Goal: Use online tool/utility: Utilize a website feature to perform a specific function

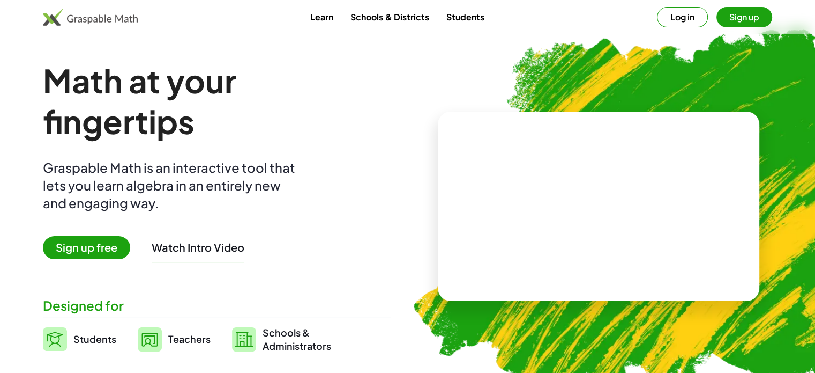
click at [95, 245] on span "Sign up free" at bounding box center [86, 247] width 87 height 23
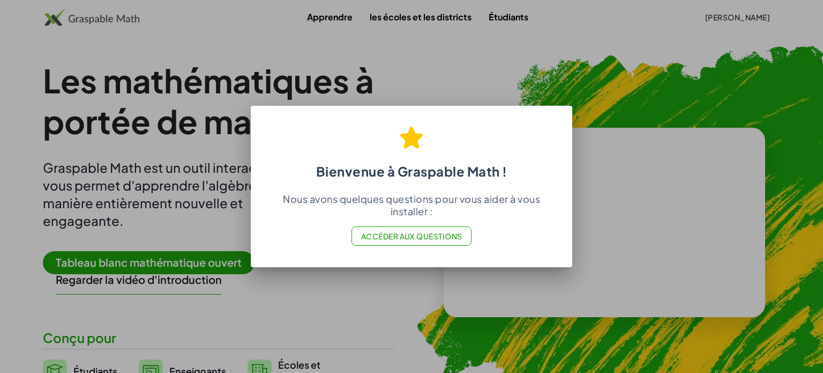
click at [483, 100] on div at bounding box center [411, 186] width 823 height 373
click at [457, 75] on div at bounding box center [411, 186] width 823 height 373
click at [415, 235] on font "Accéder aux questions" at bounding box center [411, 236] width 101 height 10
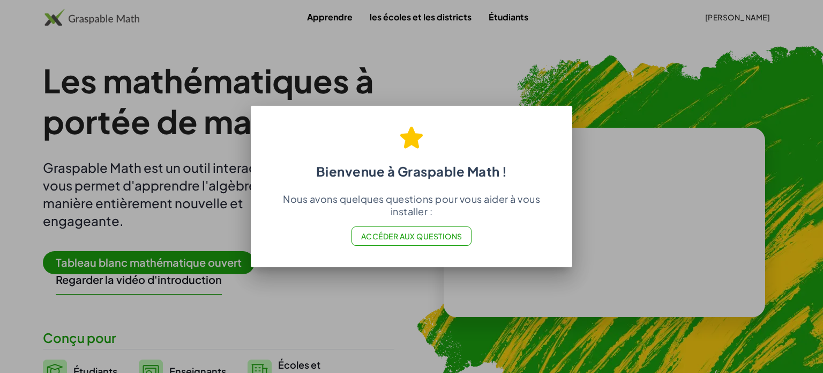
click at [185, 190] on div at bounding box center [411, 186] width 823 height 373
click at [415, 239] on font "Accéder aux questions" at bounding box center [411, 236] width 101 height 10
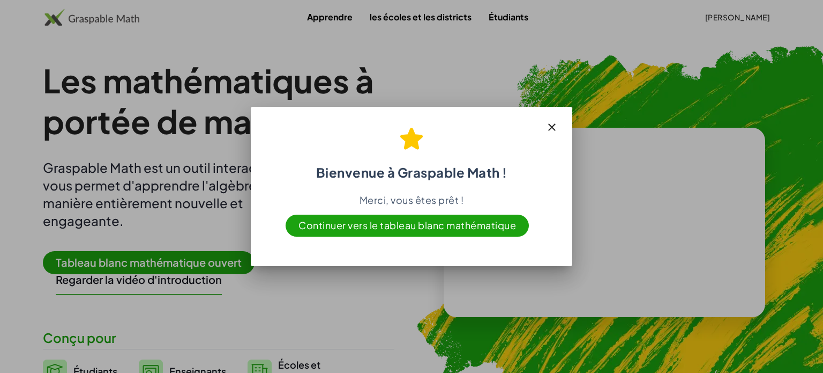
click at [553, 128] on icon "button" at bounding box center [552, 127] width 13 height 13
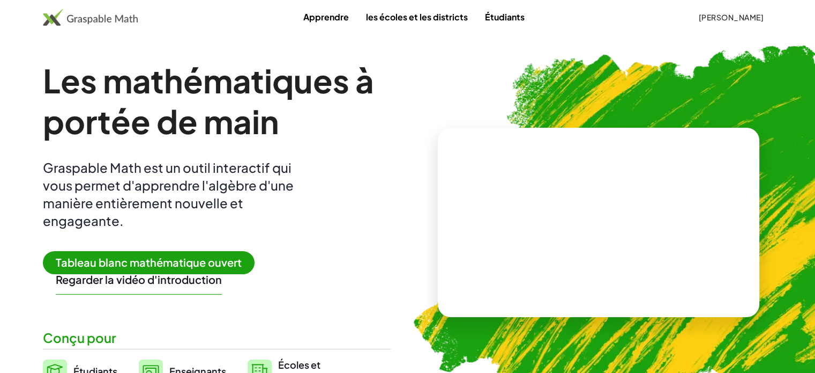
click at [114, 261] on font "Tableau blanc mathématique ouvert" at bounding box center [149, 261] width 186 height 13
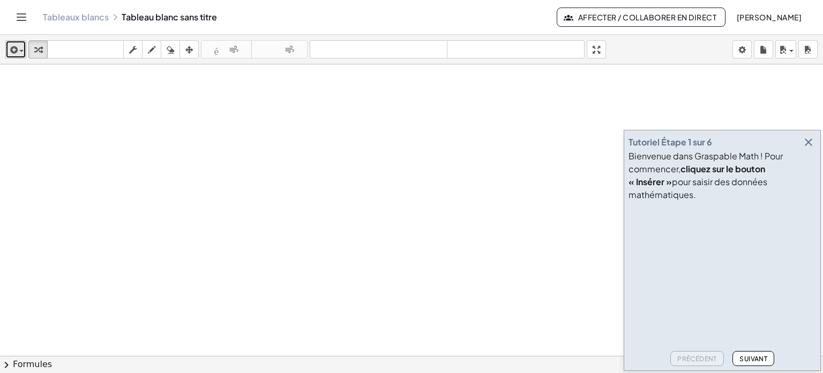
click at [24, 57] on button "insérer" at bounding box center [15, 49] width 21 height 18
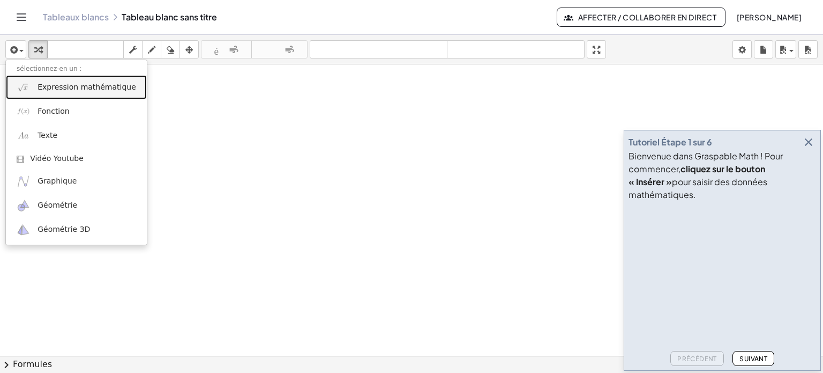
click at [44, 89] on font "Expression mathématique" at bounding box center [87, 87] width 99 height 9
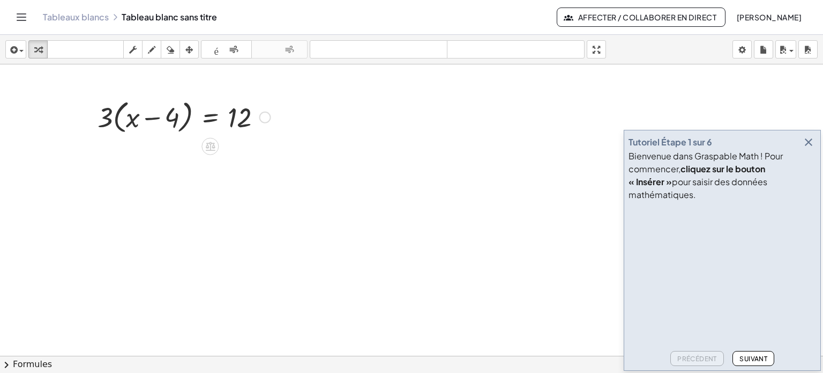
click at [114, 124] on div at bounding box center [184, 116] width 184 height 41
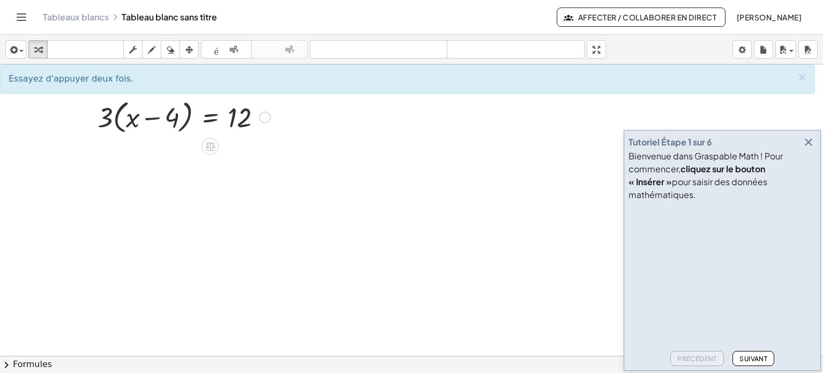
click at [116, 120] on div at bounding box center [184, 116] width 184 height 41
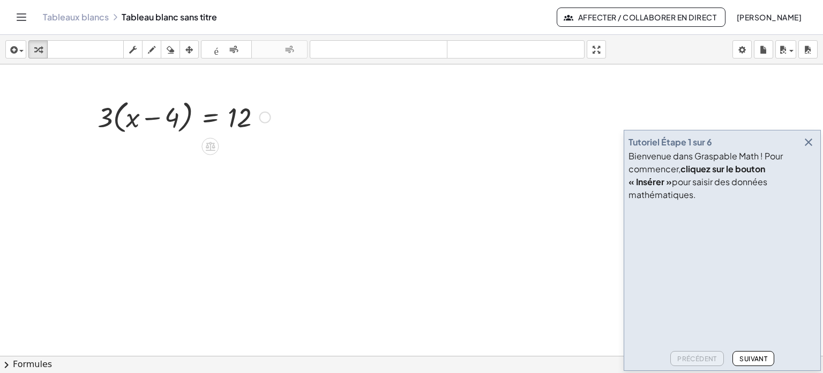
click at [116, 120] on div at bounding box center [184, 116] width 184 height 41
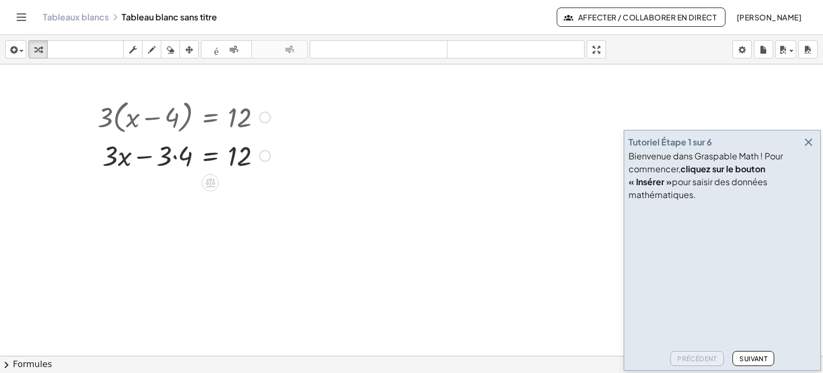
click at [173, 155] on div at bounding box center [184, 154] width 184 height 36
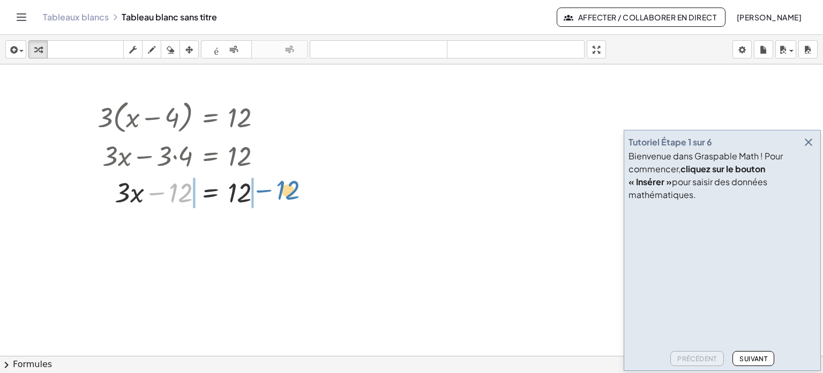
drag, startPoint x: 187, startPoint y: 197, endPoint x: 294, endPoint y: 195, distance: 107.2
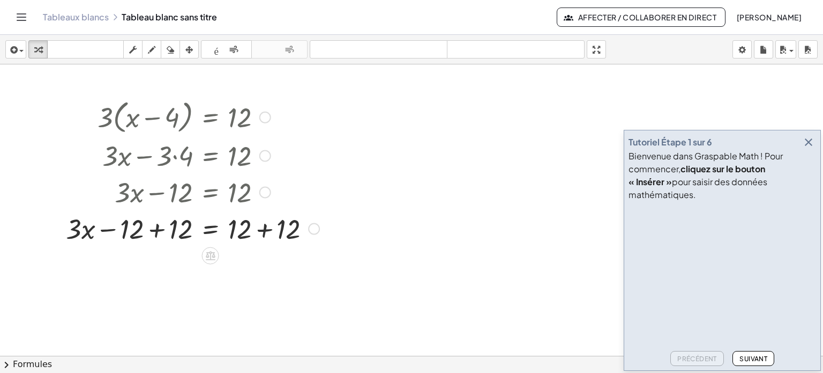
click at [161, 230] on div at bounding box center [193, 227] width 264 height 36
click at [261, 232] on div at bounding box center [208, 227] width 233 height 36
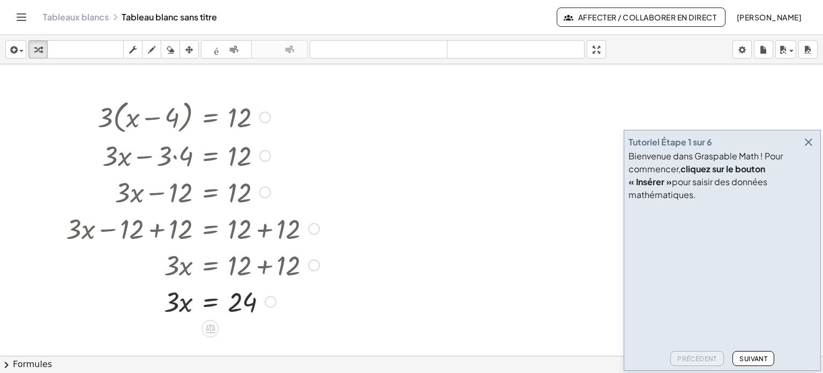
drag, startPoint x: 172, startPoint y: 270, endPoint x: 183, endPoint y: 283, distance: 17.5
click at [211, 117] on div "· 3 · ( + x − 4 ) = 12 + · 3 · x − · 3 · 4 = 12 + · 3 · x − 12 = 12 + · 3 · x −…" at bounding box center [211, 117] width 0 height 0
drag, startPoint x: 172, startPoint y: 308, endPoint x: 251, endPoint y: 337, distance: 84.4
click at [242, 302] on div at bounding box center [193, 300] width 264 height 54
click at [176, 303] on div at bounding box center [193, 300] width 264 height 54
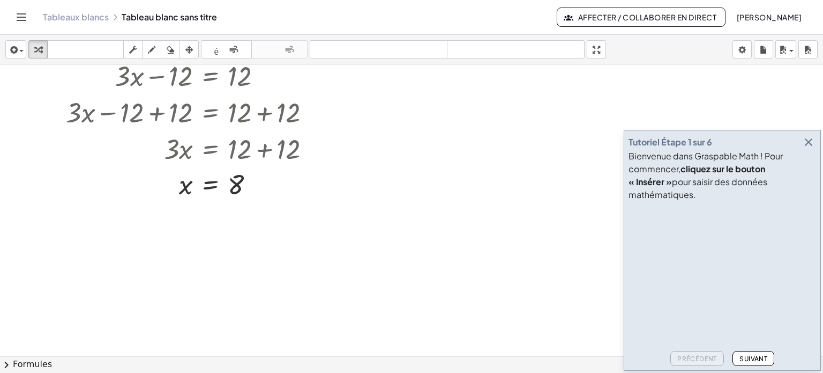
scroll to position [54, 0]
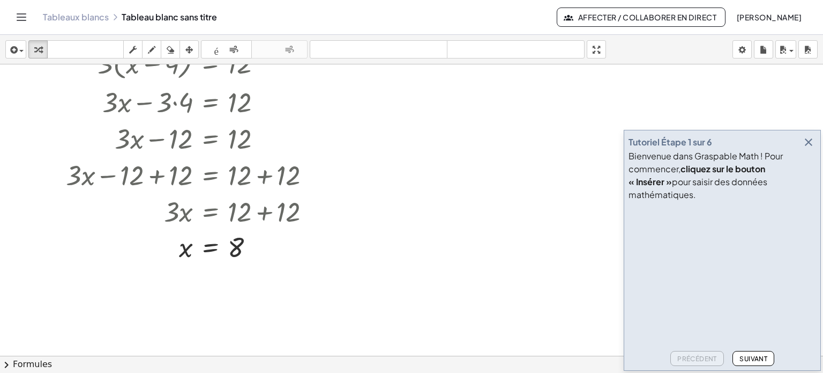
click at [806, 148] on icon "button" at bounding box center [808, 142] width 13 height 13
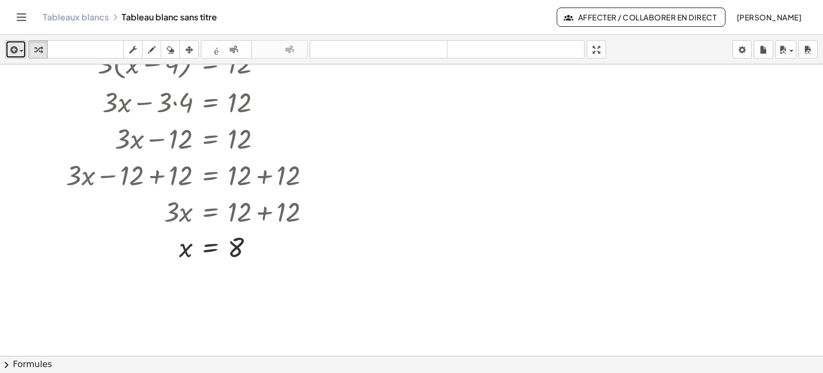
click at [18, 48] on span "button" at bounding box center [19, 51] width 2 height 8
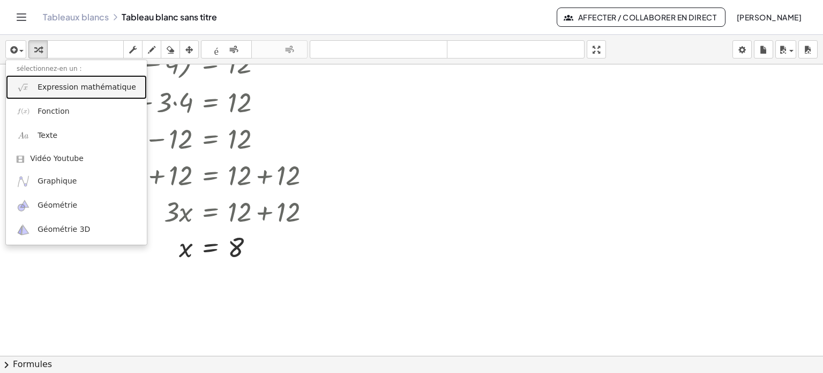
click at [43, 82] on span "Expression mathématique" at bounding box center [87, 87] width 99 height 11
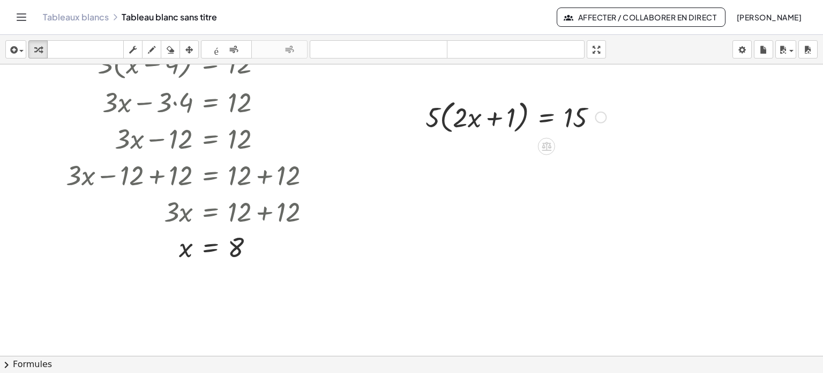
click at [442, 125] on div at bounding box center [515, 116] width 191 height 41
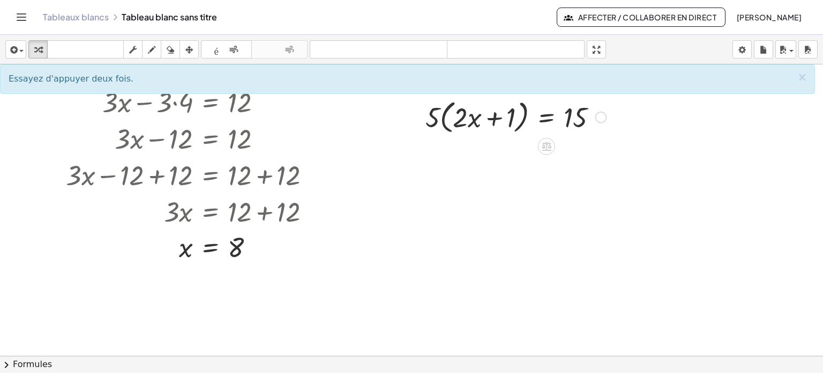
click at [442, 128] on div at bounding box center [515, 116] width 191 height 41
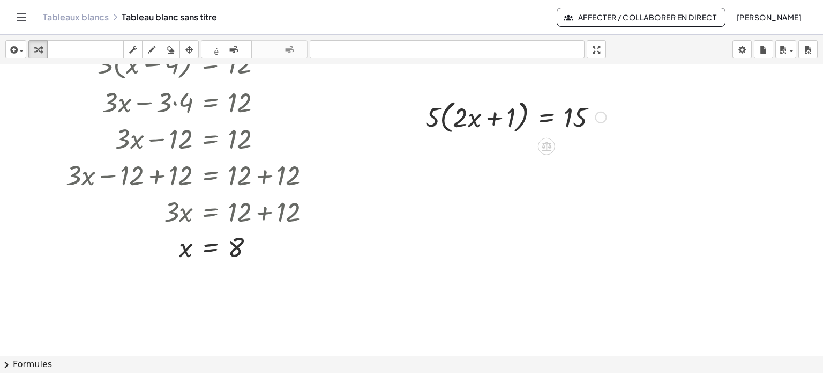
click at [442, 128] on div at bounding box center [515, 116] width 191 height 41
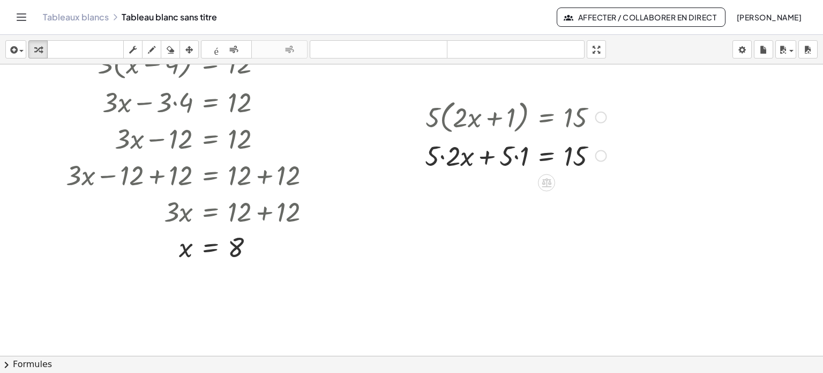
click at [516, 152] on div at bounding box center [516, 154] width 192 height 36
click at [467, 159] on div at bounding box center [516, 154] width 192 height 36
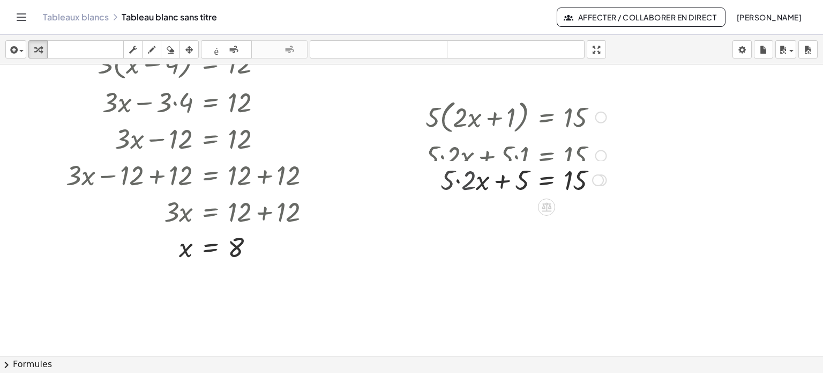
click at [547, 117] on div "· 5 · ( + · 2 · x + 1 ) = 15 + · 5 · 2 · x + · 5 · 1 = 15 2 x = 15 + · 5 · · + …" at bounding box center [547, 117] width 0 height 0
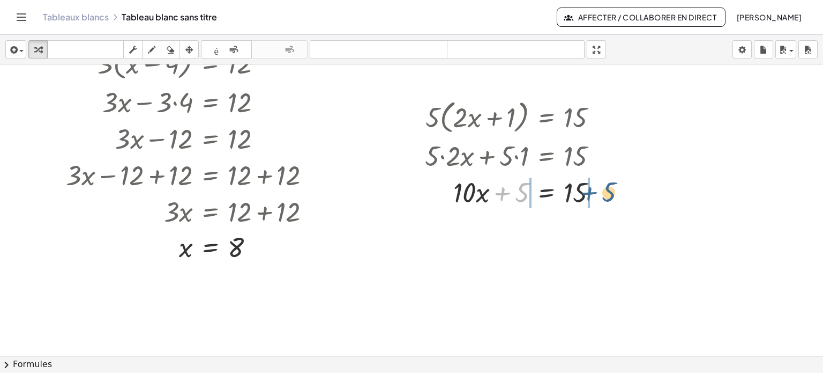
drag, startPoint x: 511, startPoint y: 198, endPoint x: 600, endPoint y: 198, distance: 88.4
click at [600, 198] on div at bounding box center [516, 191] width 192 height 36
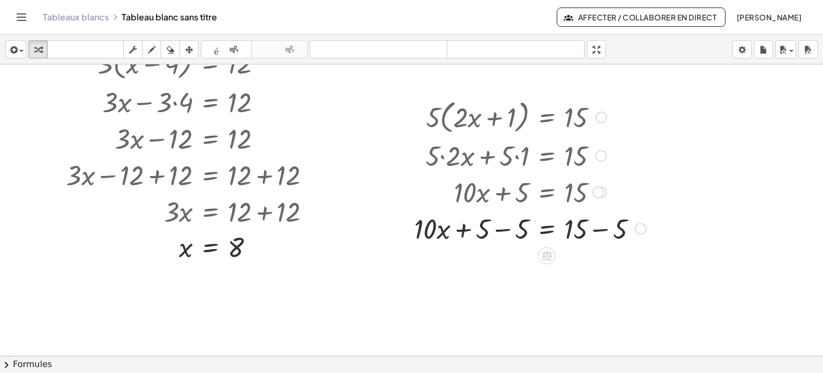
click at [495, 229] on div at bounding box center [530, 227] width 243 height 36
click at [594, 230] on div at bounding box center [536, 227] width 232 height 36
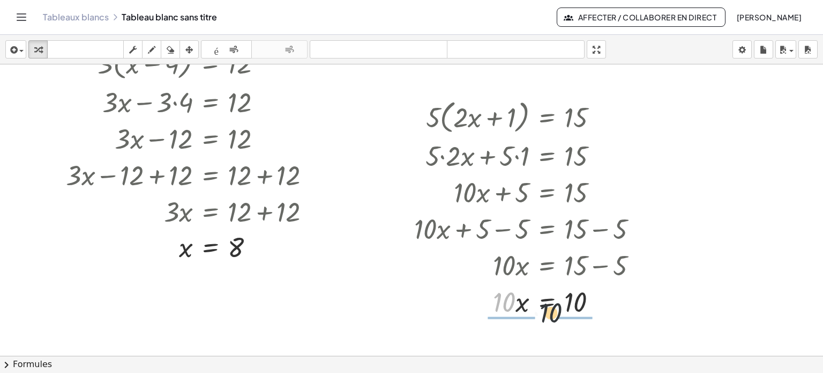
drag, startPoint x: 512, startPoint y: 306, endPoint x: 574, endPoint y: 316, distance: 62.5
click at [579, 297] on div at bounding box center [530, 300] width 243 height 54
click at [547, 301] on div "x = · [DATE] · · 10 1" at bounding box center [547, 301] width 0 height 0
click at [501, 300] on div at bounding box center [530, 300] width 243 height 54
click at [501, 300] on div at bounding box center [530, 300] width 243 height 35
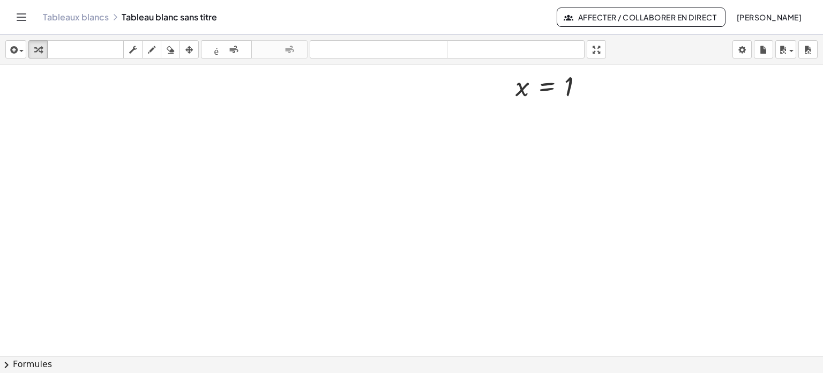
scroll to position [322, 0]
click at [24, 55] on button "insérer" at bounding box center [15, 49] width 21 height 18
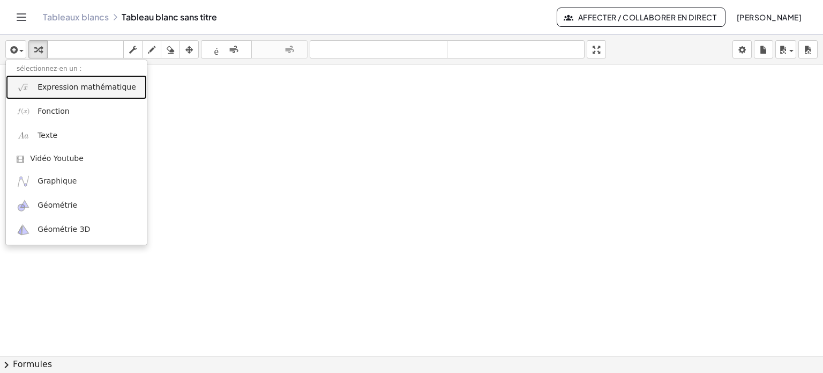
click at [46, 85] on font "Expression mathématique" at bounding box center [87, 87] width 99 height 9
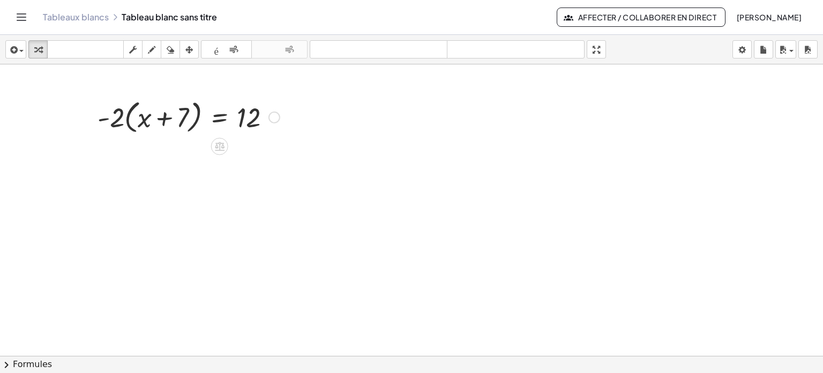
click at [126, 118] on div at bounding box center [188, 116] width 193 height 41
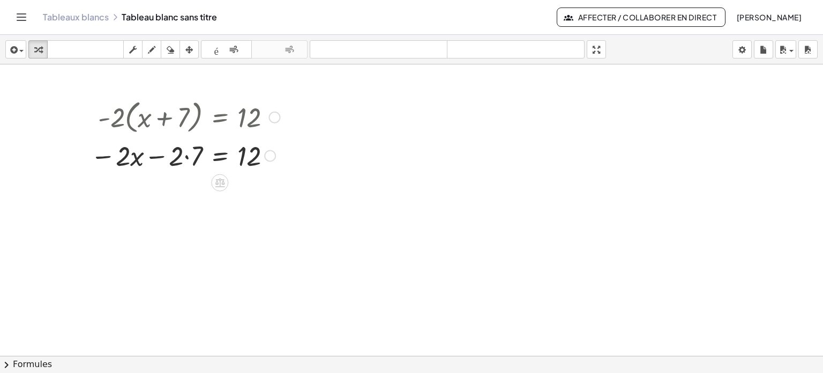
click at [184, 154] on div at bounding box center [185, 154] width 200 height 36
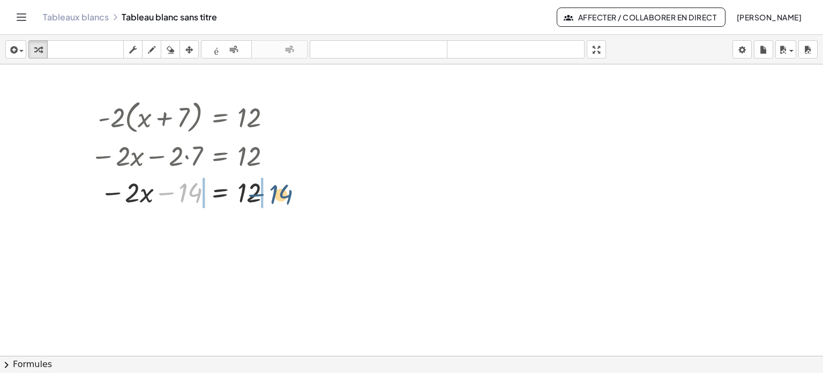
drag, startPoint x: 191, startPoint y: 190, endPoint x: 292, endPoint y: 191, distance: 100.2
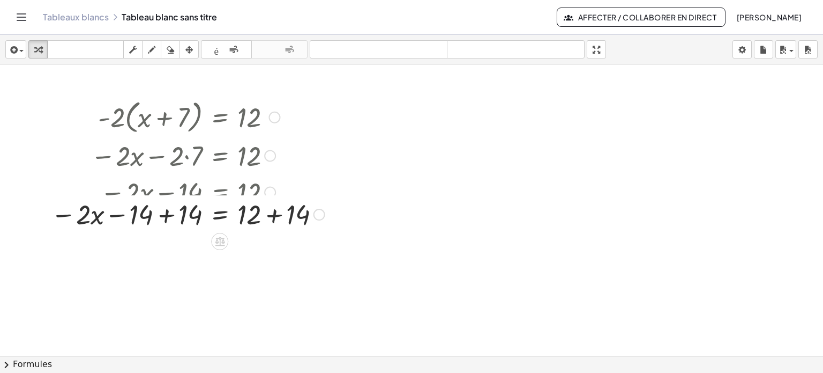
click at [131, 192] on div at bounding box center [188, 191] width 285 height 36
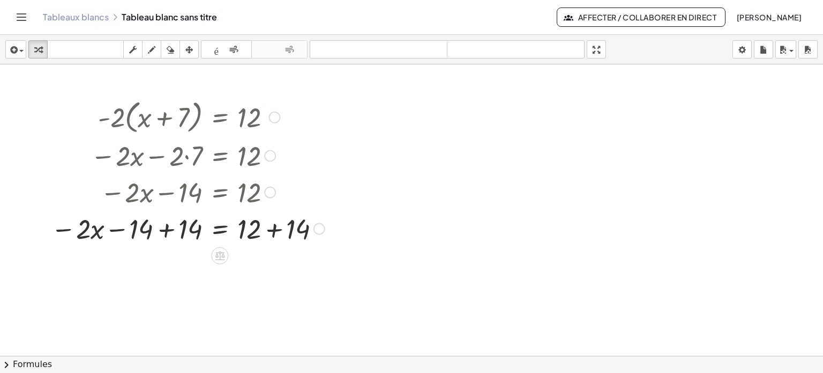
click at [167, 229] on div at bounding box center [188, 227] width 285 height 36
click at [275, 229] on div at bounding box center [209, 227] width 249 height 36
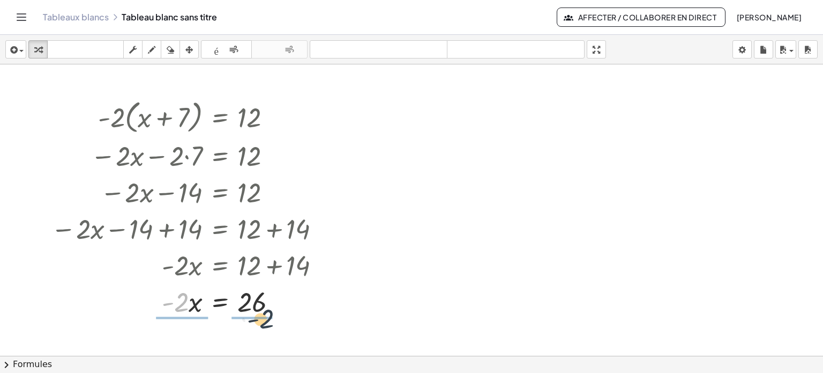
drag, startPoint x: 181, startPoint y: 302, endPoint x: 272, endPoint y: 319, distance: 92.7
click at [253, 300] on div at bounding box center [190, 300] width 289 height 54
click at [194, 301] on div at bounding box center [190, 300] width 289 height 54
click at [14, 53] on icon "button" at bounding box center [13, 49] width 10 height 13
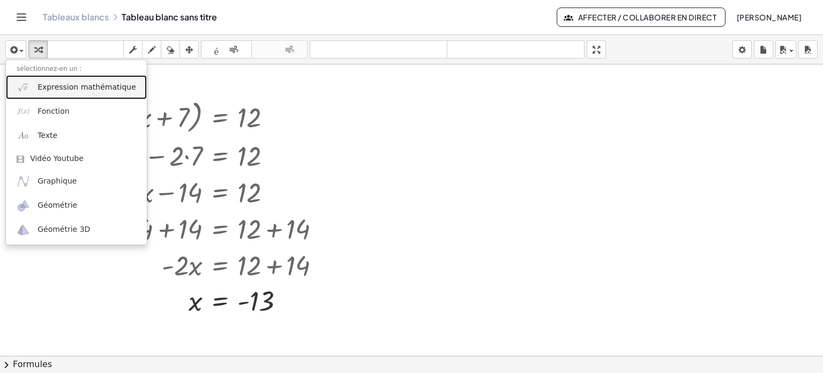
click at [49, 85] on font "Expression mathématique" at bounding box center [87, 87] width 99 height 9
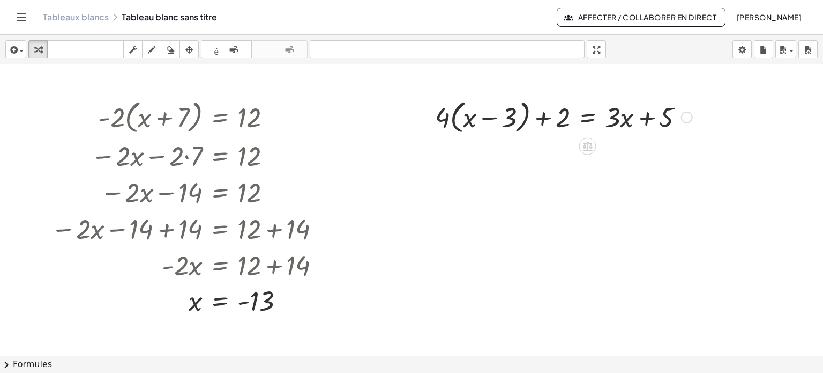
click at [452, 124] on div at bounding box center [564, 116] width 268 height 41
click at [454, 124] on div at bounding box center [564, 116] width 268 height 41
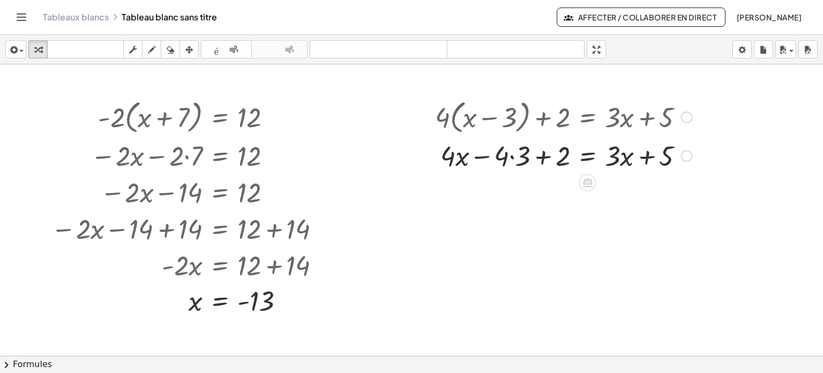
click at [508, 158] on div at bounding box center [564, 154] width 268 height 36
click at [508, 155] on div at bounding box center [564, 154] width 268 height 36
click at [510, 157] on div at bounding box center [564, 154] width 268 height 36
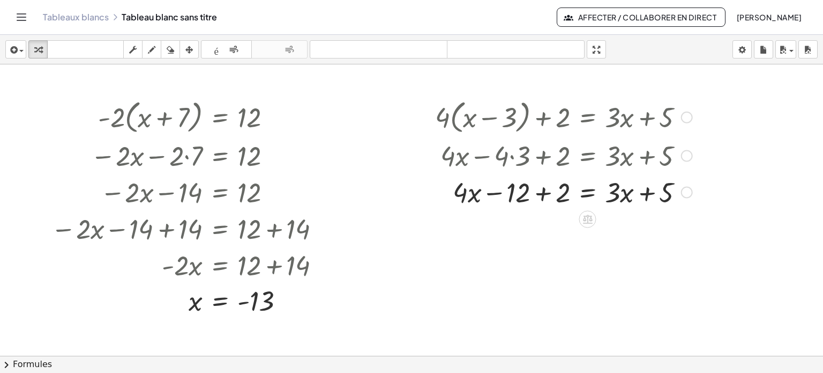
click at [542, 189] on div at bounding box center [564, 191] width 268 height 36
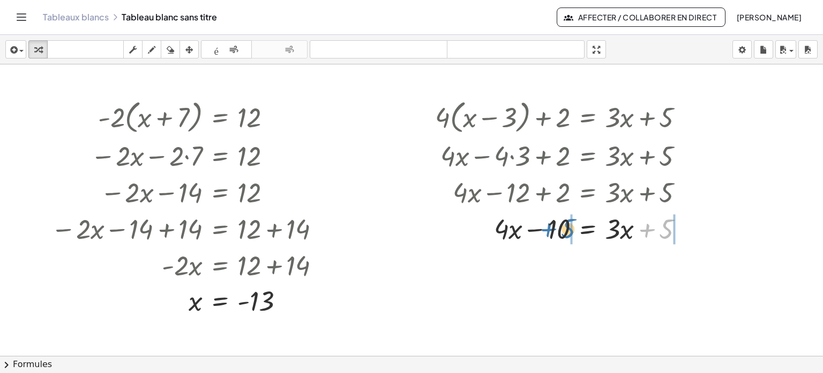
drag, startPoint x: 667, startPoint y: 231, endPoint x: 570, endPoint y: 232, distance: 97.0
click at [570, 232] on div at bounding box center [564, 227] width 268 height 36
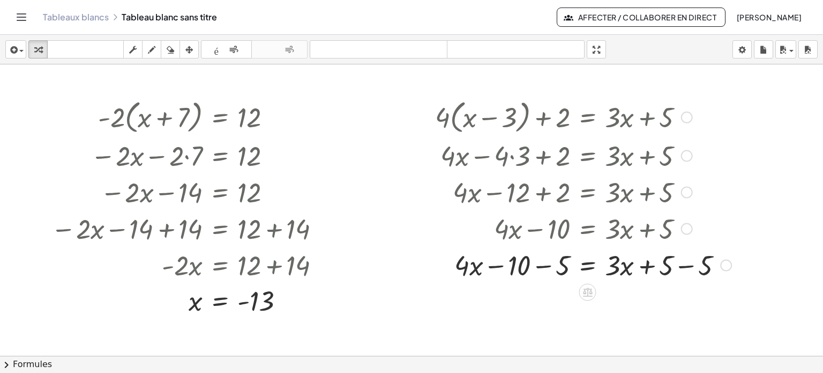
click at [542, 265] on div at bounding box center [583, 263] width 307 height 36
click at [681, 266] on div at bounding box center [583, 263] width 307 height 36
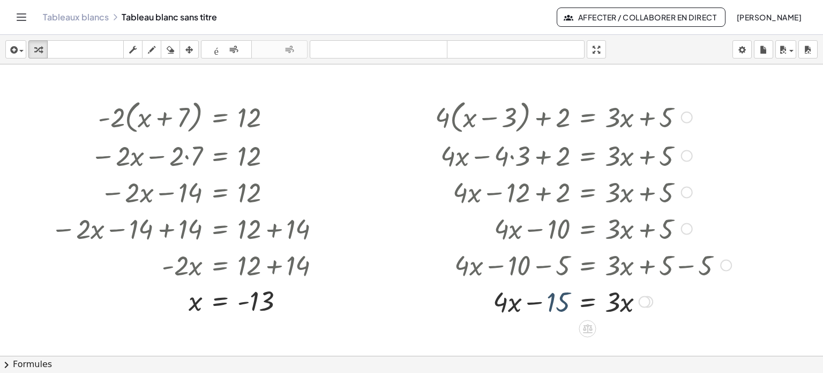
click at [553, 304] on div at bounding box center [583, 300] width 307 height 36
drag, startPoint x: 611, startPoint y: 304, endPoint x: 456, endPoint y: 304, distance: 154.9
click at [456, 304] on div at bounding box center [583, 300] width 307 height 36
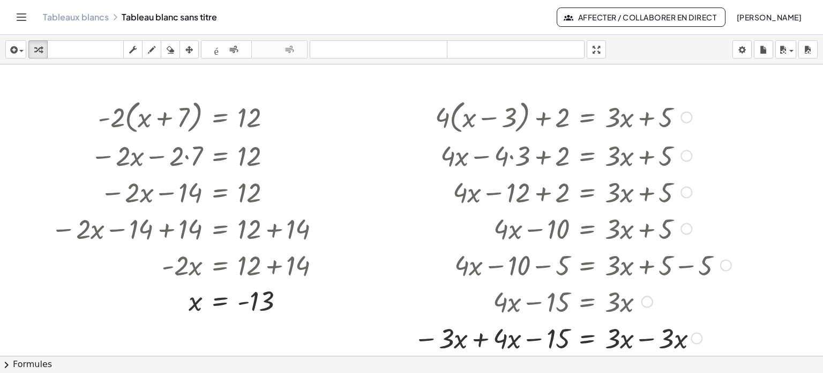
click at [535, 336] on div at bounding box center [572, 336] width 329 height 36
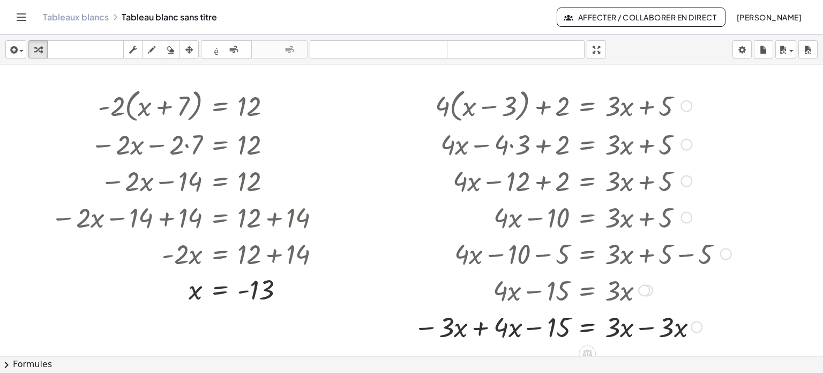
scroll to position [339, 0]
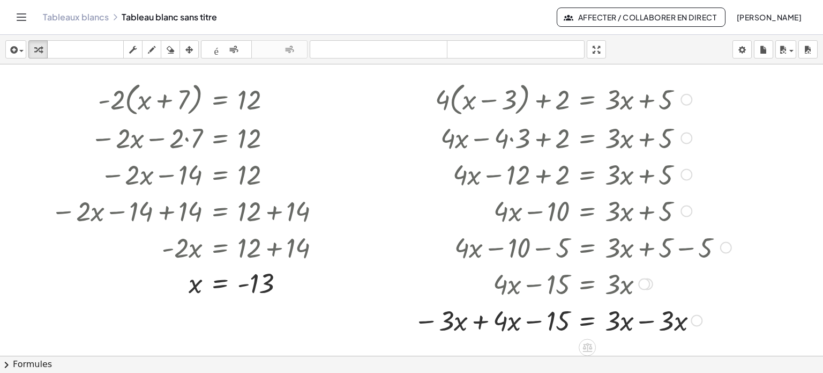
click at [649, 322] on div at bounding box center [572, 319] width 329 height 36
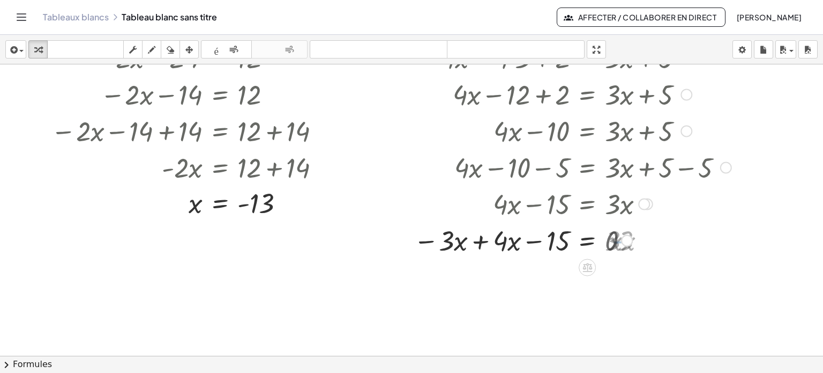
scroll to position [446, 0]
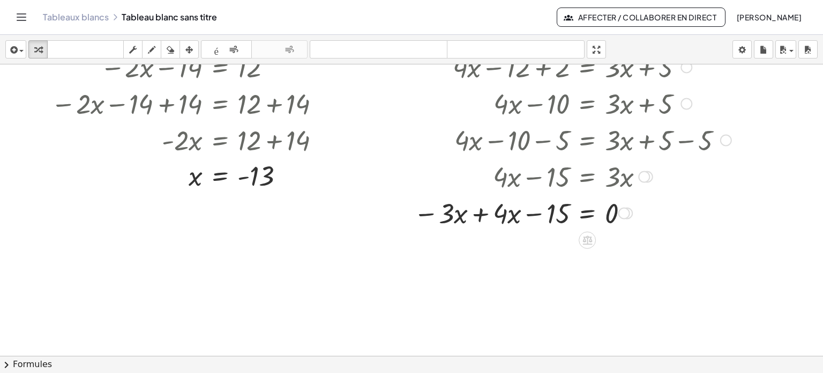
click at [480, 219] on div at bounding box center [572, 211] width 329 height 36
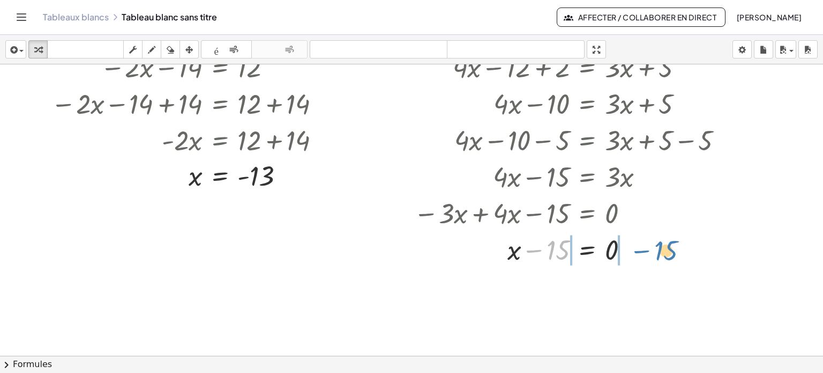
drag, startPoint x: 559, startPoint y: 252, endPoint x: 667, endPoint y: 253, distance: 107.7
click at [667, 253] on div at bounding box center [572, 248] width 329 height 36
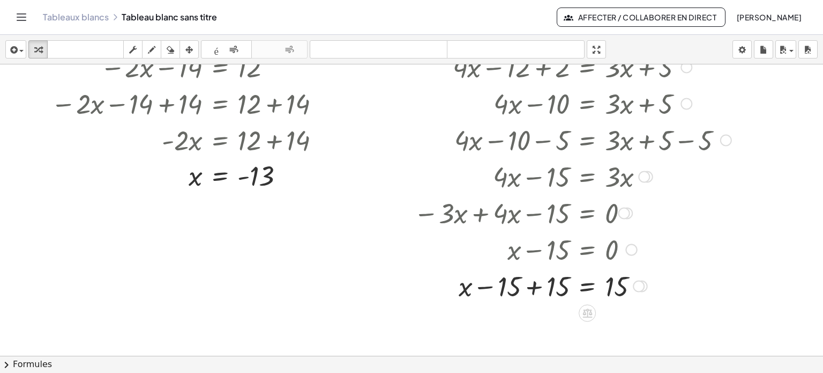
click at [534, 286] on div at bounding box center [572, 284] width 329 height 36
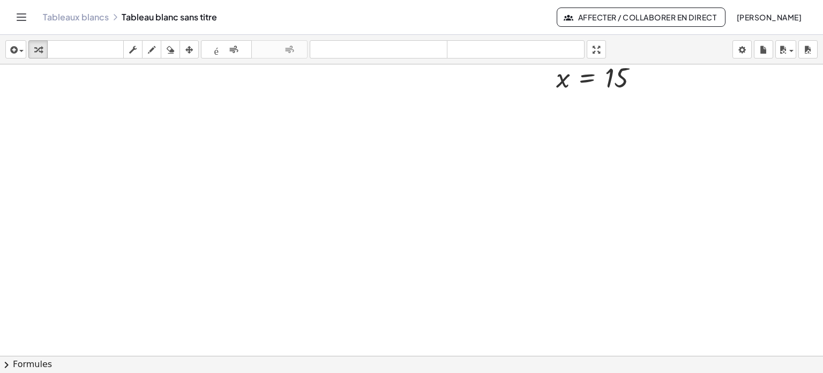
scroll to position [744, 0]
click at [26, 48] on button "insérer" at bounding box center [15, 49] width 21 height 18
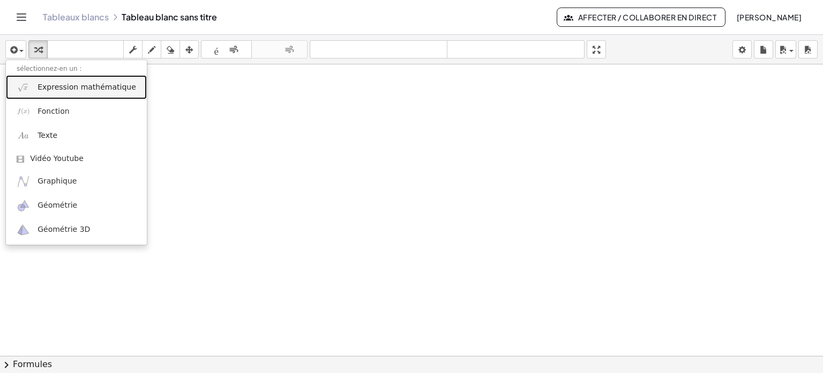
click at [66, 83] on font "Expression mathématique" at bounding box center [87, 87] width 99 height 9
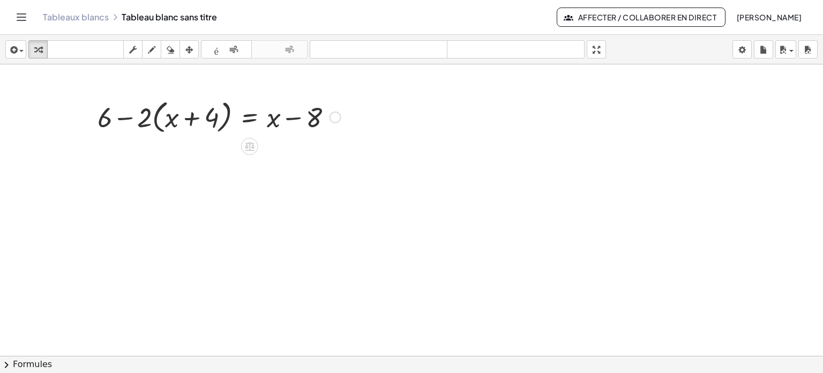
click at [157, 125] on div at bounding box center [219, 116] width 254 height 41
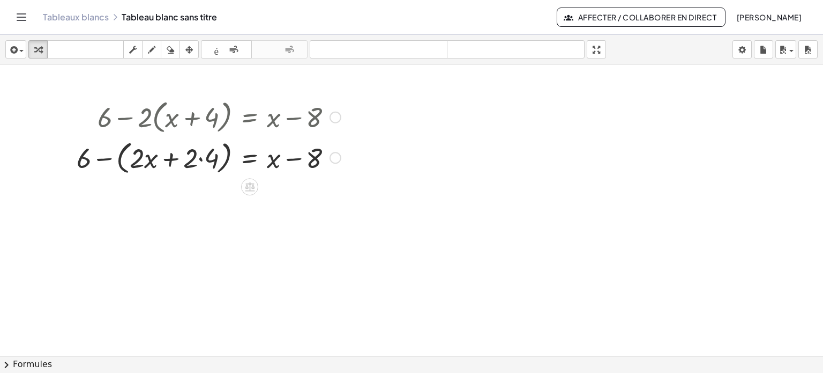
click at [196, 157] on div at bounding box center [208, 156] width 275 height 41
click at [204, 155] on div at bounding box center [208, 156] width 275 height 41
click at [204, 155] on div at bounding box center [218, 156] width 255 height 41
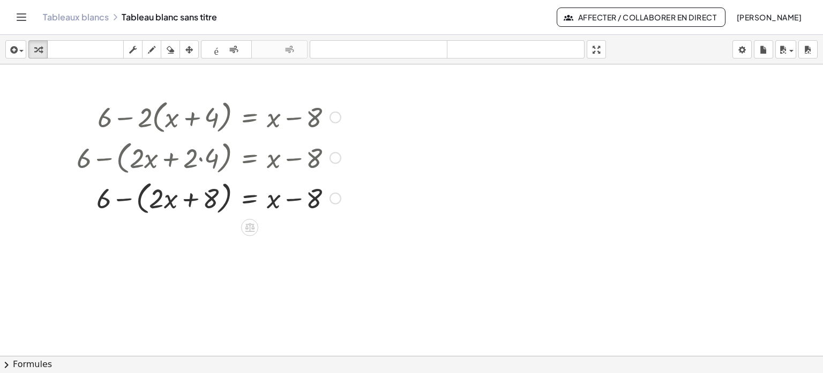
click at [136, 199] on div at bounding box center [208, 197] width 275 height 41
click at [137, 199] on div at bounding box center [208, 197] width 275 height 41
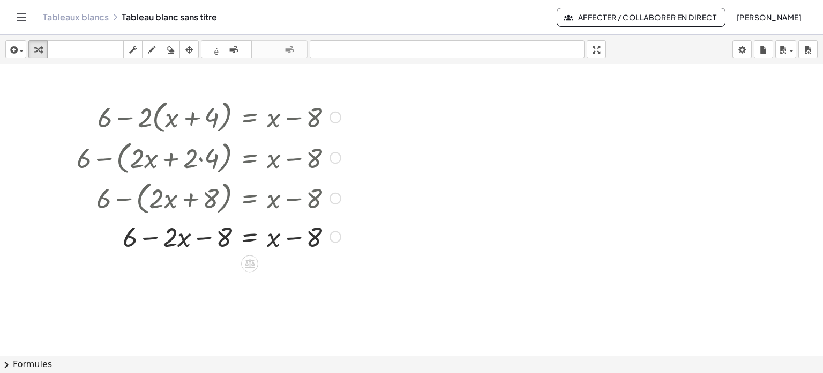
click at [297, 239] on div at bounding box center [208, 235] width 275 height 36
drag, startPoint x: 214, startPoint y: 239, endPoint x: 347, endPoint y: 235, distance: 132.4
click at [347, 235] on div "+ 6 − · 2 · ( + x + 4 ) = + x − 8 + 6 − ( + · 2 · x + · 2 · 4 ) = + x − 8 + 6 −…" at bounding box center [205, 174] width 288 height 163
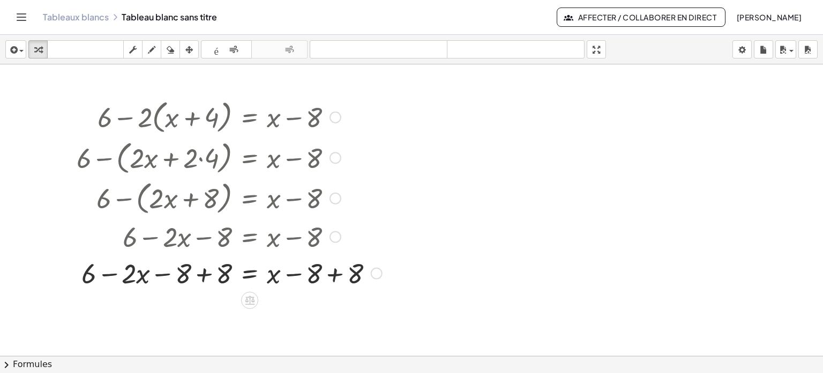
click at [338, 273] on div at bounding box center [229, 272] width 316 height 36
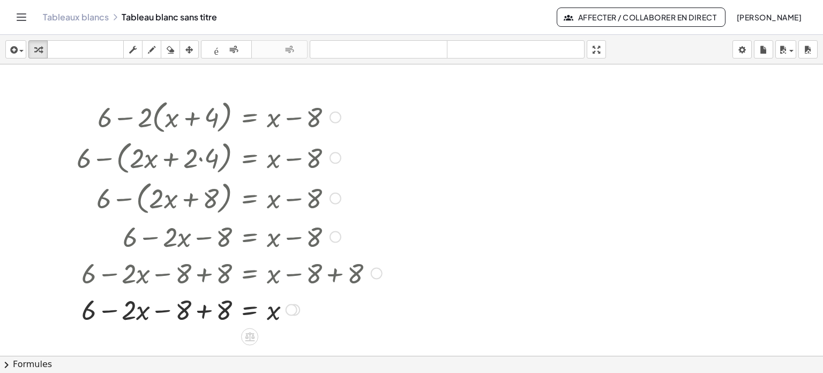
click at [204, 309] on div at bounding box center [229, 308] width 316 height 36
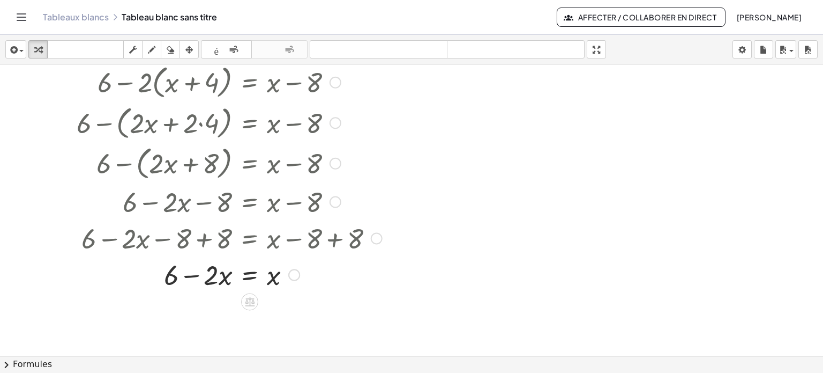
scroll to position [798, 0]
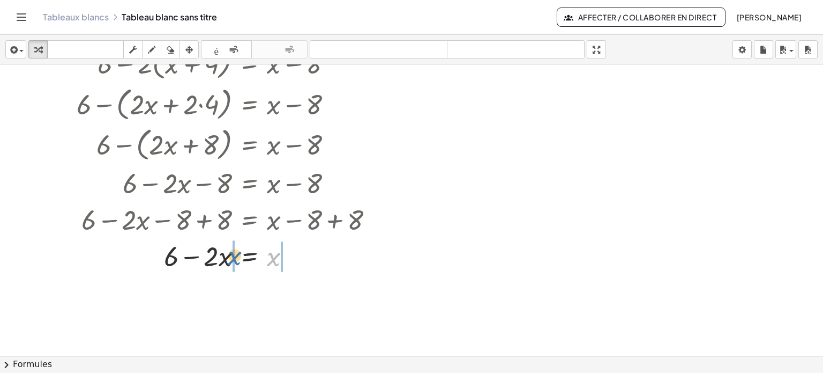
drag, startPoint x: 280, startPoint y: 260, endPoint x: 240, endPoint y: 260, distance: 40.7
click at [240, 260] on div at bounding box center [229, 254] width 316 height 36
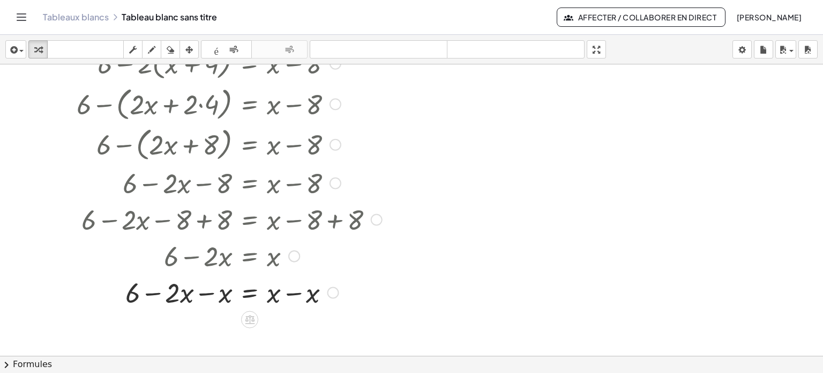
click at [204, 260] on div at bounding box center [229, 254] width 239 height 36
click at [207, 294] on div at bounding box center [229, 291] width 316 height 36
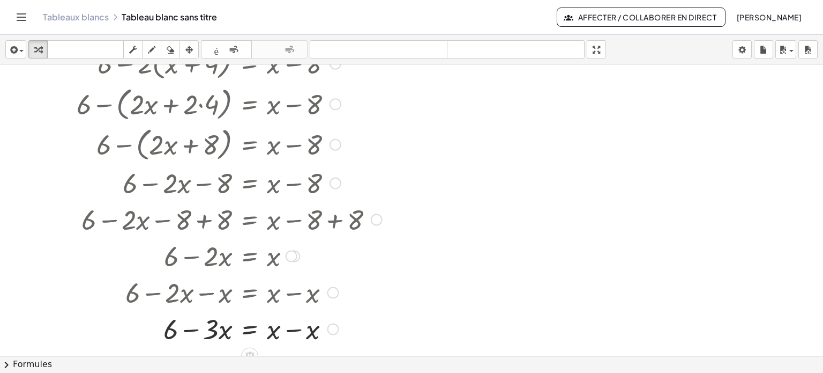
click at [291, 327] on div at bounding box center [229, 327] width 316 height 36
drag, startPoint x: 168, startPoint y: 329, endPoint x: 285, endPoint y: 332, distance: 117.4
click at [285, 332] on div at bounding box center [229, 327] width 316 height 36
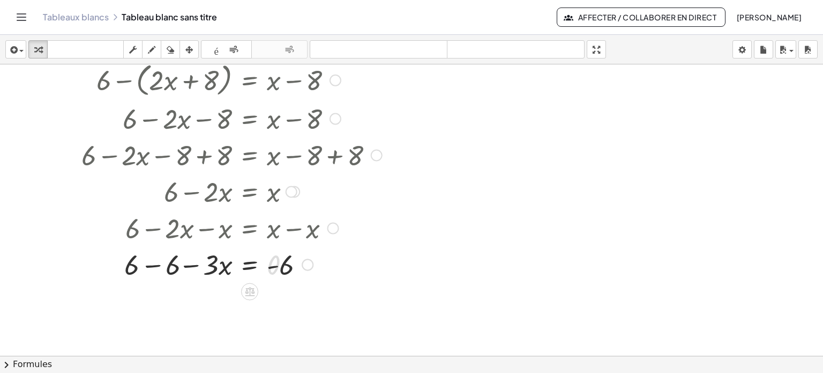
scroll to position [875, 0]
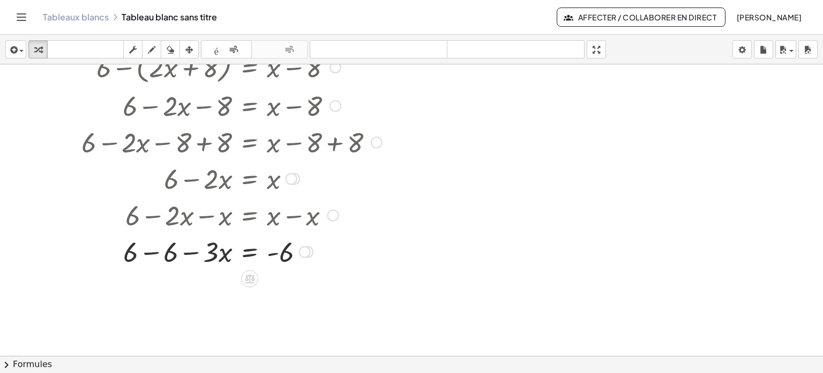
drag, startPoint x: 152, startPoint y: 251, endPoint x: 189, endPoint y: 249, distance: 37.0
click at [152, 250] on div at bounding box center [229, 250] width 316 height 36
drag, startPoint x: 210, startPoint y: 292, endPoint x: 289, endPoint y: 308, distance: 80.9
click at [294, 292] on div at bounding box center [229, 287] width 316 height 54
click at [217, 285] on div at bounding box center [229, 287] width 316 height 54
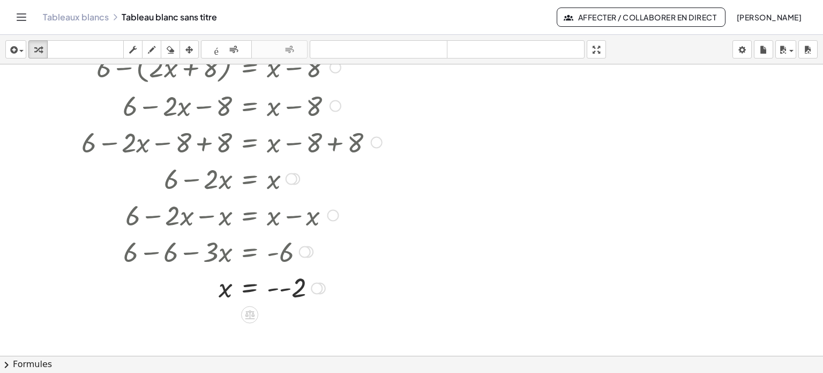
click at [285, 289] on div at bounding box center [229, 287] width 316 height 35
click at [18, 44] on div "button" at bounding box center [16, 49] width 16 height 13
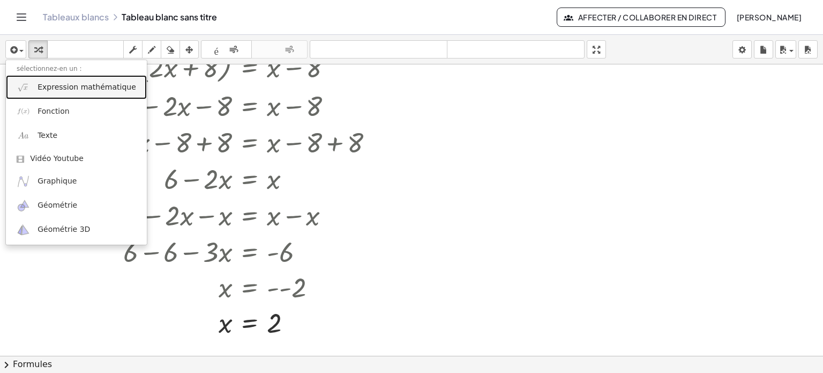
click at [68, 85] on font "Expression mathématique" at bounding box center [87, 87] width 99 height 9
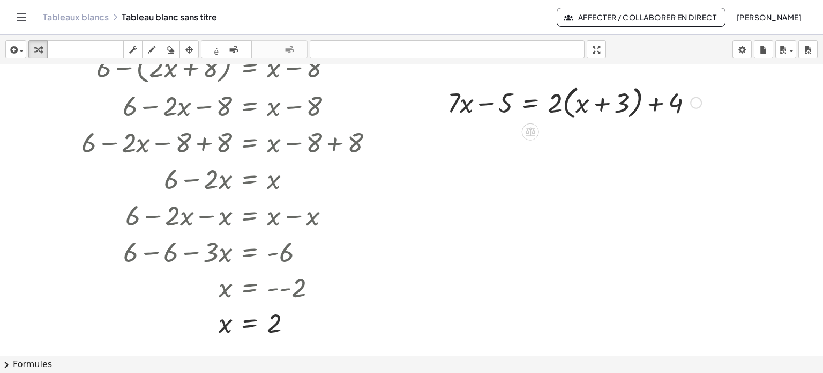
click at [567, 107] on div at bounding box center [574, 101] width 265 height 41
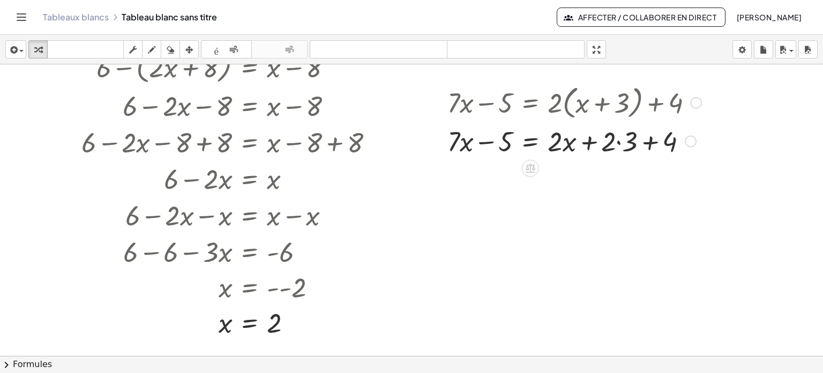
click at [622, 141] on div at bounding box center [574, 140] width 265 height 36
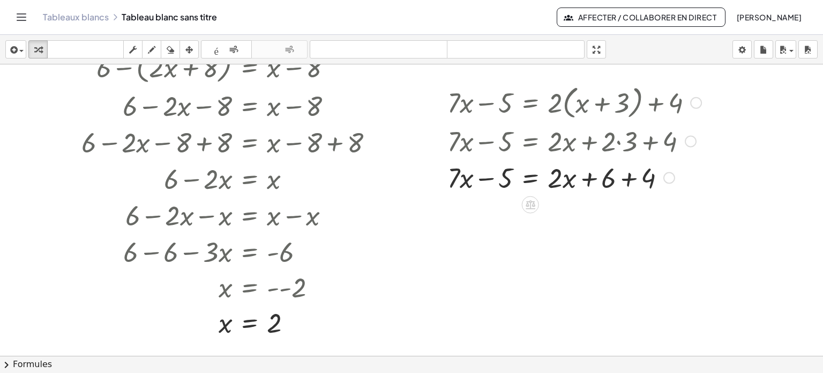
click at [626, 182] on div at bounding box center [574, 176] width 265 height 36
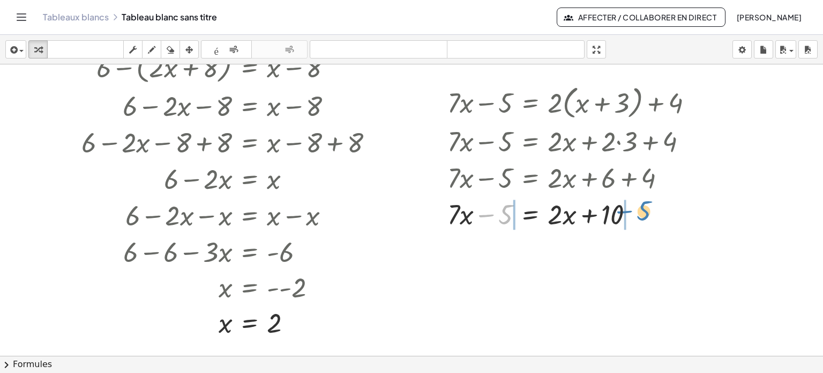
drag, startPoint x: 509, startPoint y: 218, endPoint x: 648, endPoint y: 214, distance: 138.9
click at [648, 214] on div at bounding box center [574, 213] width 265 height 36
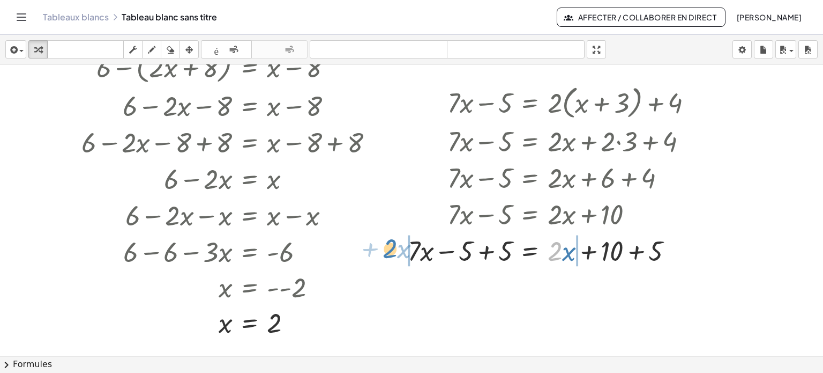
drag, startPoint x: 555, startPoint y: 244, endPoint x: 390, endPoint y: 242, distance: 165.1
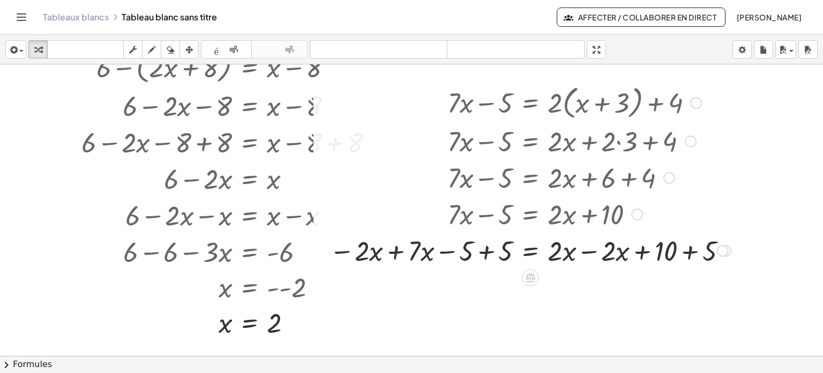
click at [449, 254] on div at bounding box center [530, 249] width 412 height 36
click at [486, 251] on div at bounding box center [530, 249] width 412 height 36
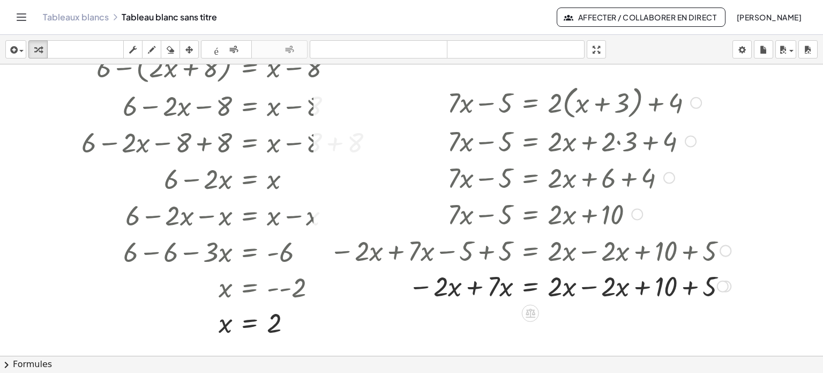
click at [585, 249] on div at bounding box center [530, 249] width 412 height 36
click at [575, 282] on div at bounding box center [530, 285] width 412 height 36
click at [478, 289] on div at bounding box center [530, 285] width 412 height 36
click at [579, 288] on div at bounding box center [532, 285] width 417 height 36
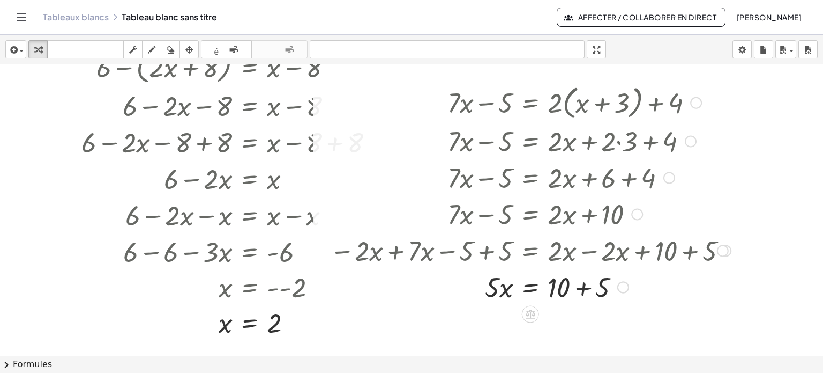
click at [576, 291] on div at bounding box center [530, 285] width 412 height 36
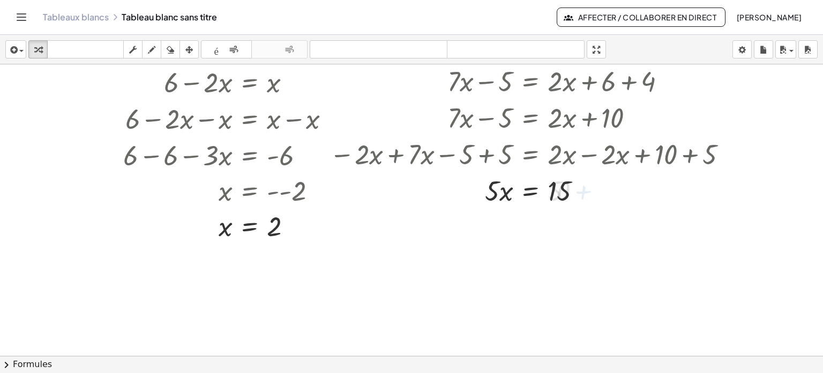
scroll to position [982, 0]
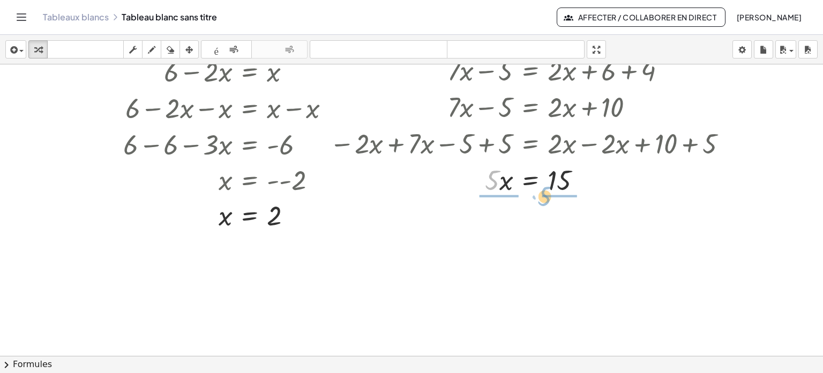
drag, startPoint x: 493, startPoint y: 184, endPoint x: 546, endPoint y: 200, distance: 55.4
click at [495, 181] on div at bounding box center [530, 179] width 412 height 54
click at [557, 178] on div at bounding box center [530, 179] width 412 height 54
click at [18, 53] on span "button" at bounding box center [19, 51] width 2 height 8
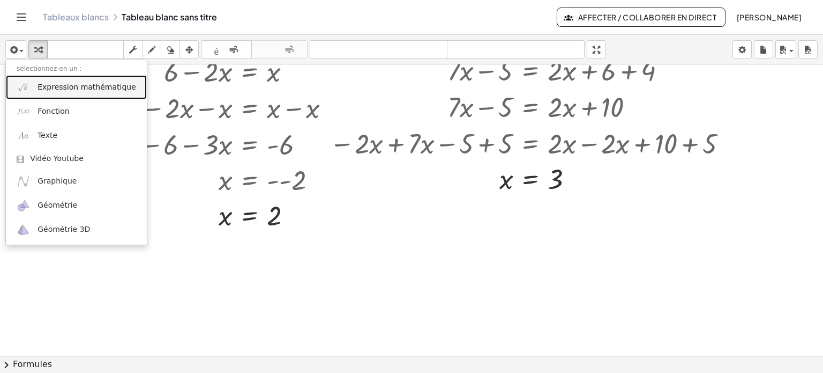
click at [54, 89] on font "Expression mathématique" at bounding box center [87, 87] width 99 height 9
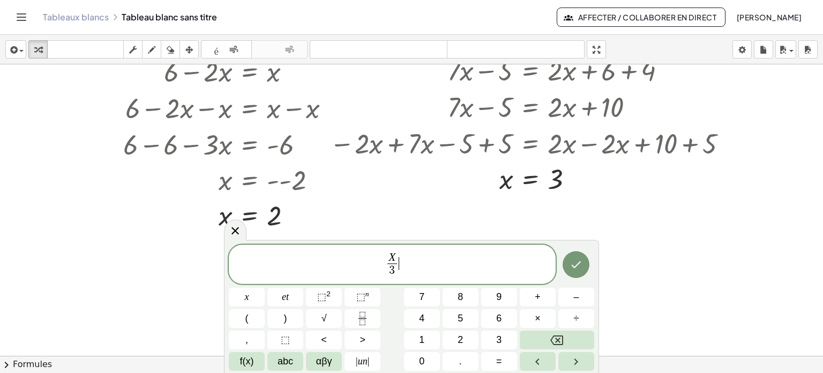
drag, startPoint x: 266, startPoint y: 243, endPoint x: 424, endPoint y: 259, distance: 158.4
click at [424, 259] on span "X 3 ​ ​" at bounding box center [392, 265] width 327 height 28
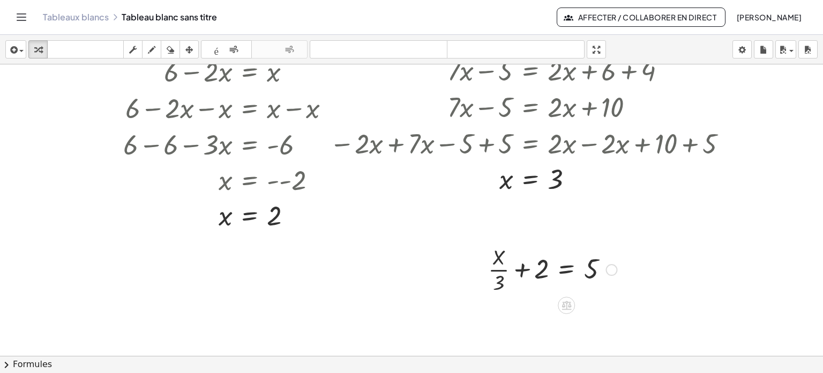
click at [529, 274] on div at bounding box center [553, 269] width 140 height 54
click at [530, 312] on div at bounding box center [541, 322] width 161 height 54
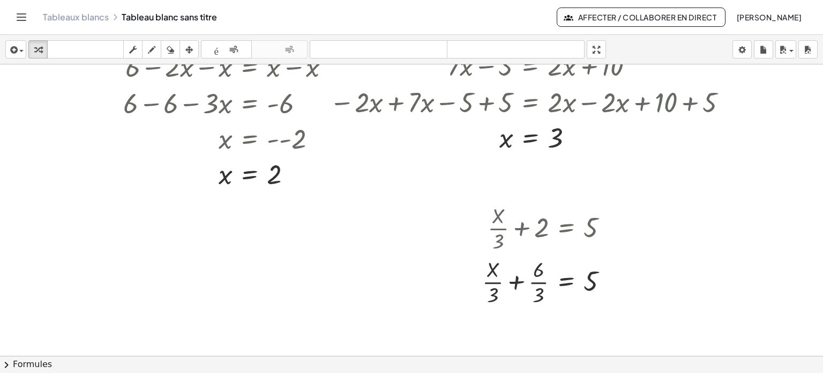
scroll to position [1089, 0]
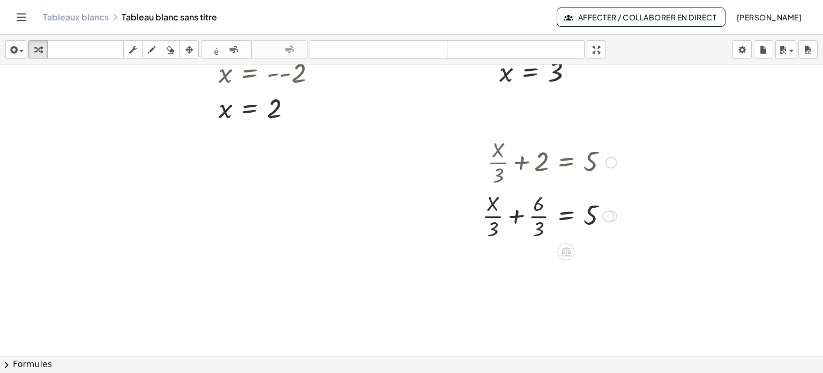
drag, startPoint x: 598, startPoint y: 215, endPoint x: 592, endPoint y: 218, distance: 6.5
click at [598, 216] on div at bounding box center [549, 215] width 145 height 54
click at [592, 218] on div at bounding box center [549, 215] width 145 height 54
click at [586, 220] on div at bounding box center [549, 215] width 145 height 54
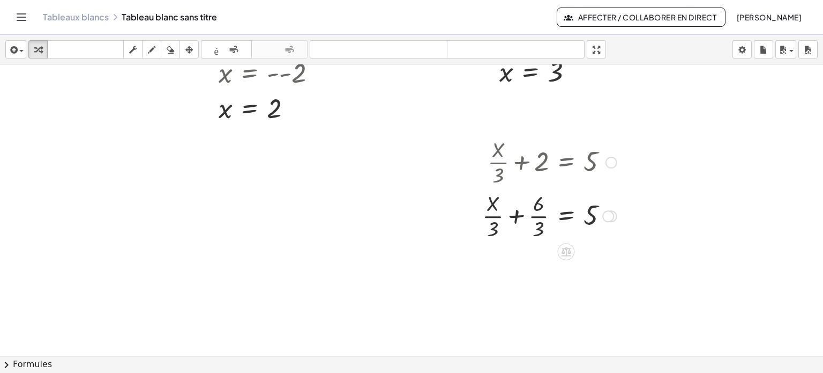
click at [586, 220] on div at bounding box center [549, 215] width 145 height 54
click at [587, 218] on div at bounding box center [549, 215] width 145 height 54
click at [585, 220] on div at bounding box center [549, 215] width 145 height 54
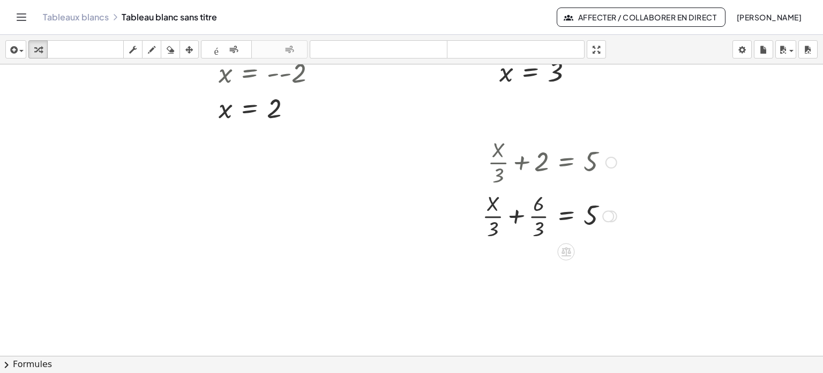
click at [518, 218] on div at bounding box center [549, 215] width 145 height 54
click at [526, 259] on div at bounding box center [549, 269] width 145 height 54
click at [522, 257] on div at bounding box center [549, 269] width 145 height 54
click at [514, 272] on div at bounding box center [549, 269] width 145 height 54
click at [530, 267] on div at bounding box center [549, 269] width 145 height 54
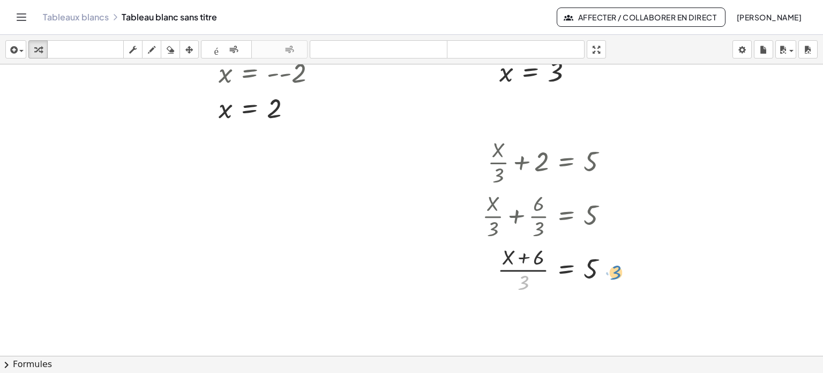
drag, startPoint x: 523, startPoint y: 282, endPoint x: 615, endPoint y: 272, distance: 93.3
click at [615, 272] on div at bounding box center [549, 269] width 145 height 54
drag, startPoint x: 526, startPoint y: 283, endPoint x: 605, endPoint y: 267, distance: 79.8
click at [605, 267] on div at bounding box center [549, 269] width 145 height 54
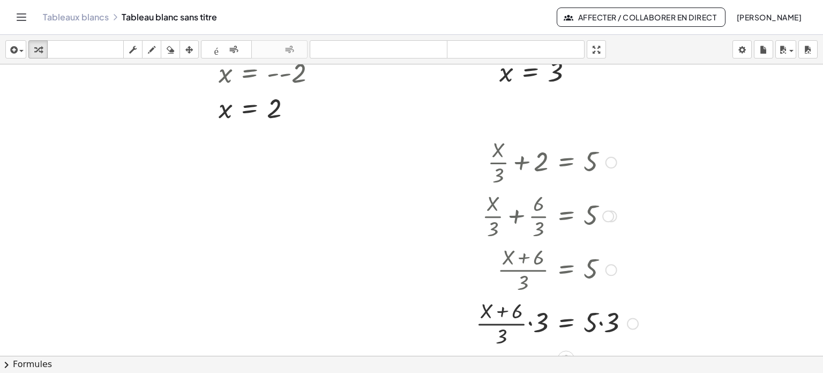
click at [599, 324] on div at bounding box center [557, 322] width 173 height 54
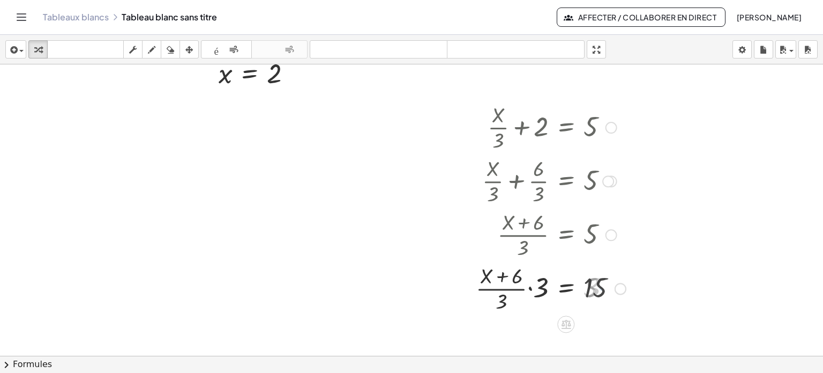
scroll to position [1166, 0]
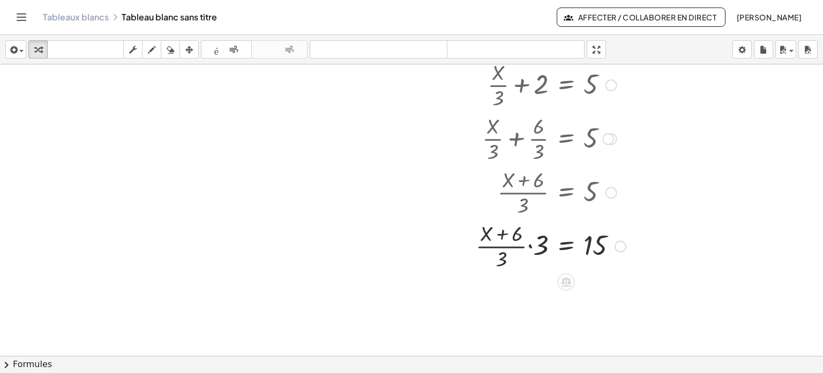
click at [529, 245] on div at bounding box center [551, 245] width 161 height 54
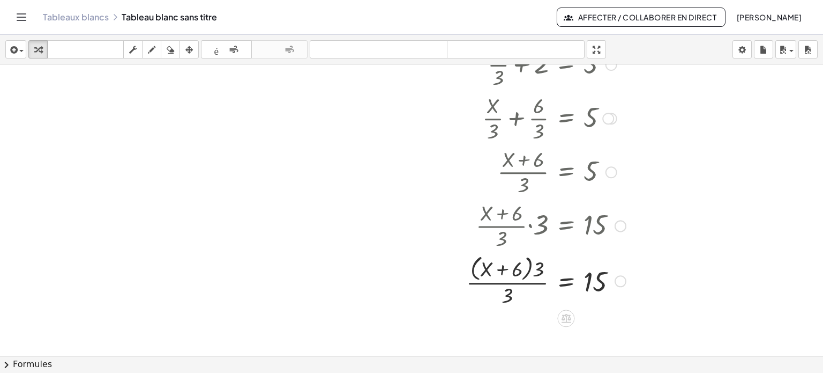
scroll to position [1274, 0]
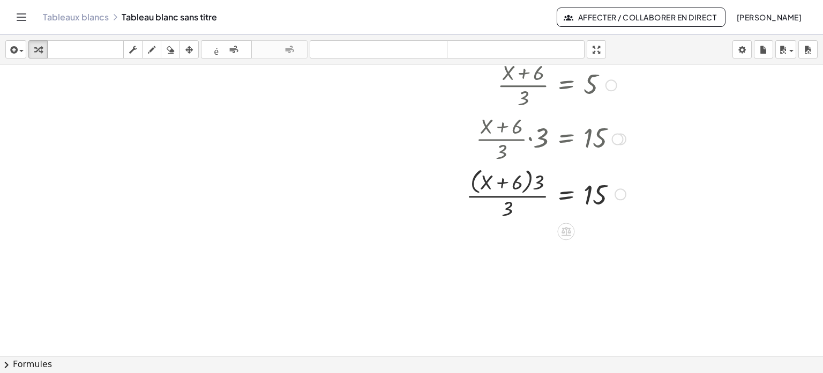
click at [524, 180] on div at bounding box center [546, 193] width 170 height 57
click at [530, 185] on div at bounding box center [546, 193] width 170 height 57
click at [530, 183] on div at bounding box center [546, 193] width 170 height 57
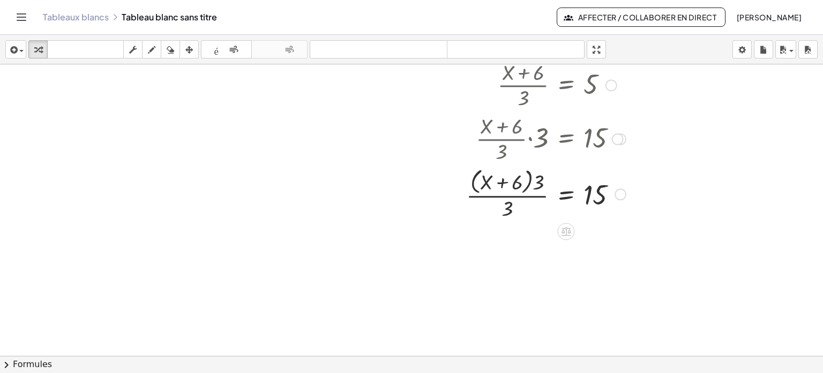
click at [530, 183] on div at bounding box center [546, 193] width 170 height 57
click at [474, 182] on div at bounding box center [546, 193] width 170 height 57
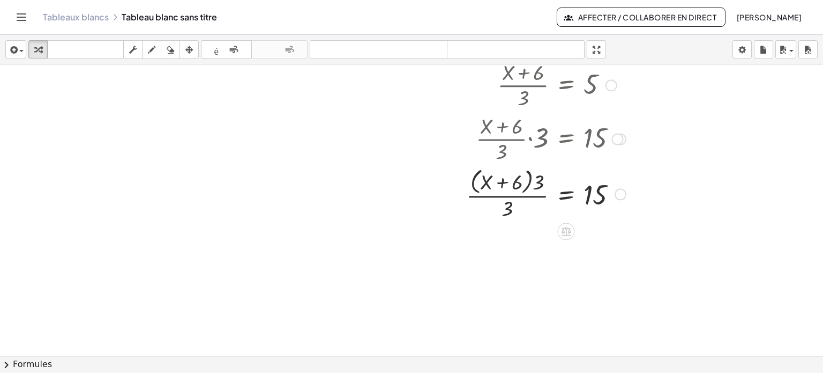
click at [532, 183] on div at bounding box center [546, 193] width 170 height 57
click at [530, 182] on div at bounding box center [546, 193] width 170 height 57
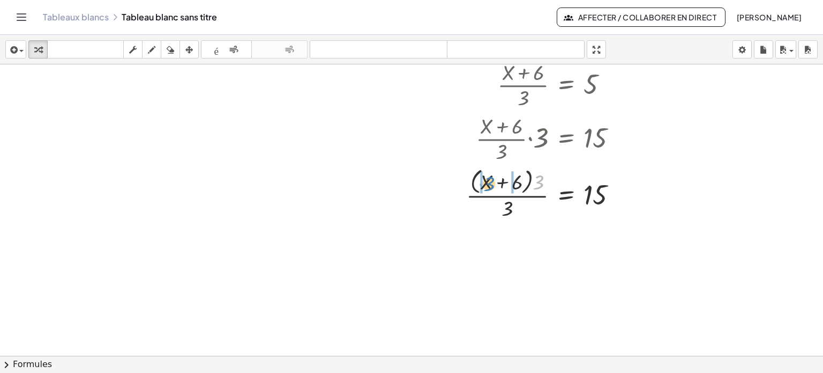
drag, startPoint x: 538, startPoint y: 181, endPoint x: 482, endPoint y: 180, distance: 56.3
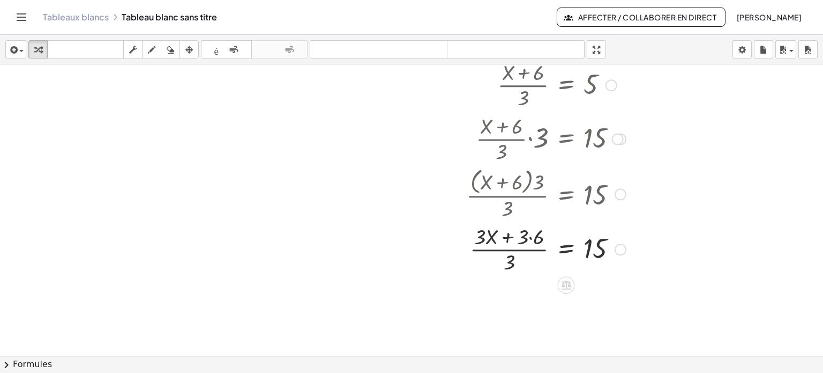
click at [531, 237] on div at bounding box center [546, 248] width 170 height 54
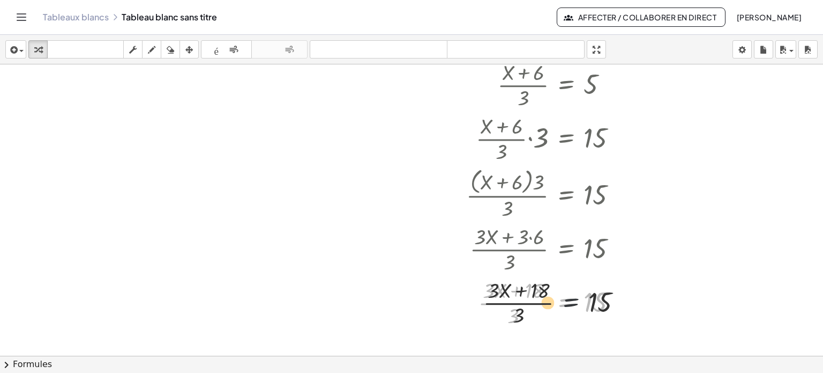
drag, startPoint x: 553, startPoint y: 324, endPoint x: 552, endPoint y: 310, distance: 14.0
click at [575, 315] on div at bounding box center [546, 302] width 170 height 54
drag, startPoint x: 538, startPoint y: 288, endPoint x: 646, endPoint y: 299, distance: 109.4
drag, startPoint x: 538, startPoint y: 293, endPoint x: 624, endPoint y: 304, distance: 86.5
click at [624, 304] on div at bounding box center [546, 302] width 170 height 54
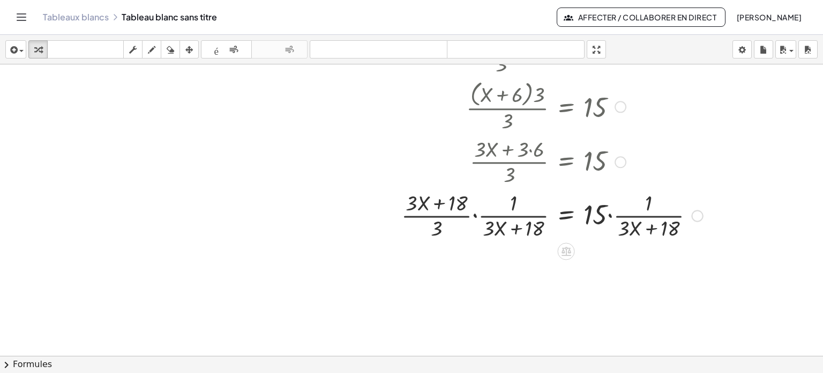
scroll to position [1381, 0]
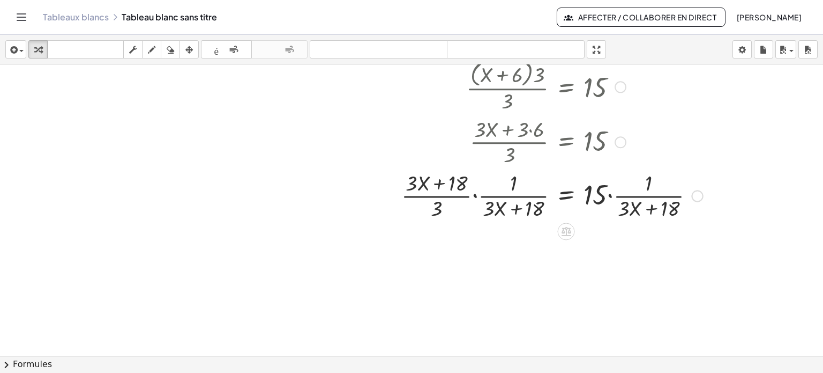
click at [474, 196] on div at bounding box center [552, 195] width 312 height 54
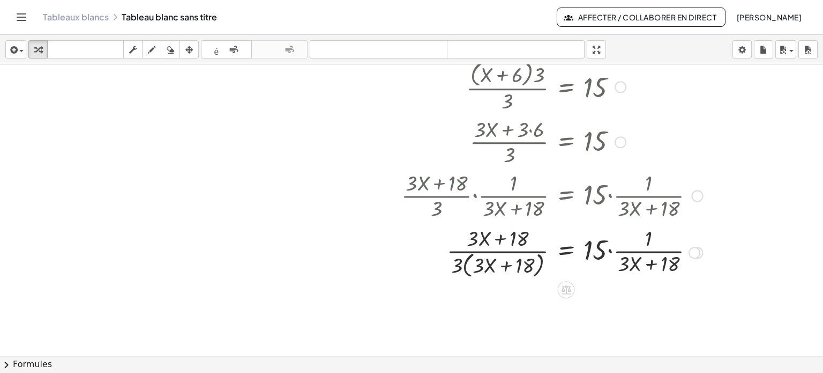
click at [475, 196] on div at bounding box center [552, 195] width 312 height 54
click at [610, 252] on div at bounding box center [552, 251] width 312 height 57
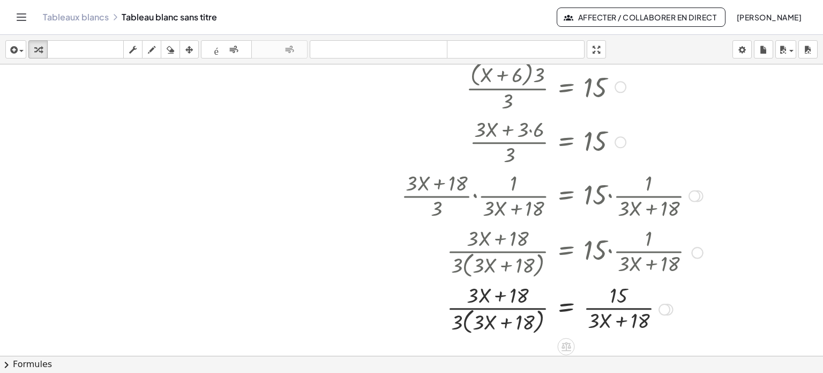
scroll to position [1220, 0]
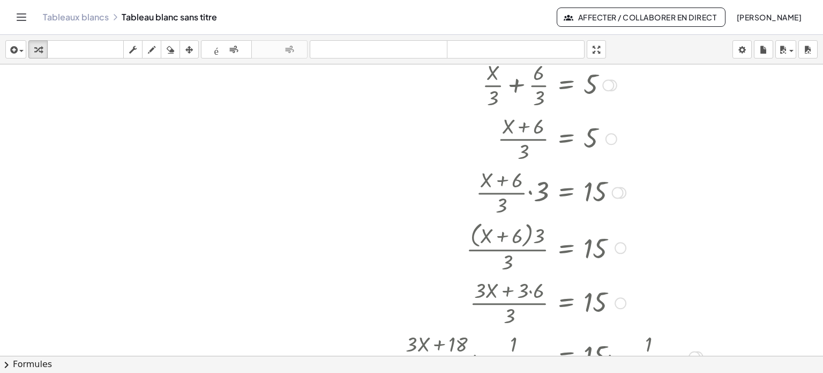
click at [608, 138] on div at bounding box center [612, 139] width 12 height 12
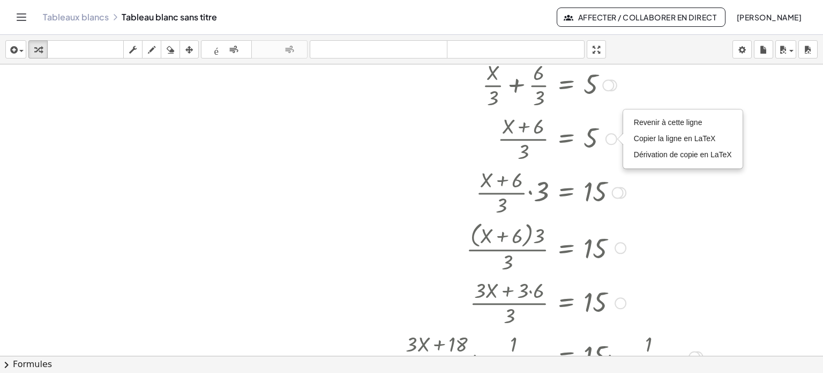
click at [628, 124] on div "Revenir à cette ligne Copier la ligne en LaTeX Dérivation de copie en LaTeX" at bounding box center [683, 139] width 118 height 58
click at [641, 122] on font "Revenir à cette ligne" at bounding box center [668, 122] width 69 height 9
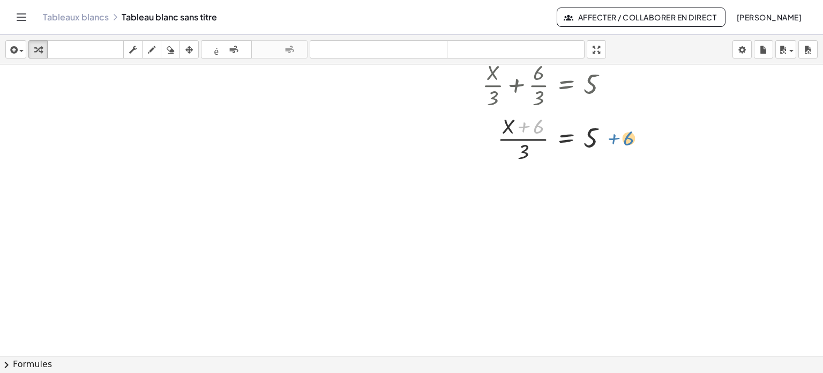
drag, startPoint x: 542, startPoint y: 131, endPoint x: 625, endPoint y: 139, distance: 84.1
drag, startPoint x: 552, startPoint y: 132, endPoint x: 585, endPoint y: 139, distance: 34.6
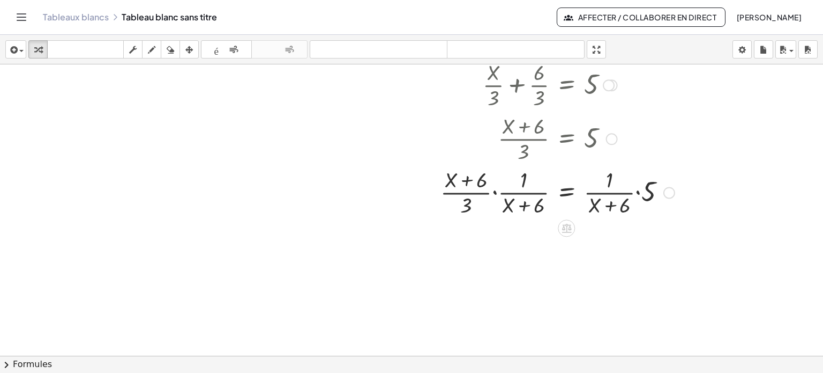
click at [612, 138] on div at bounding box center [612, 139] width 12 height 12
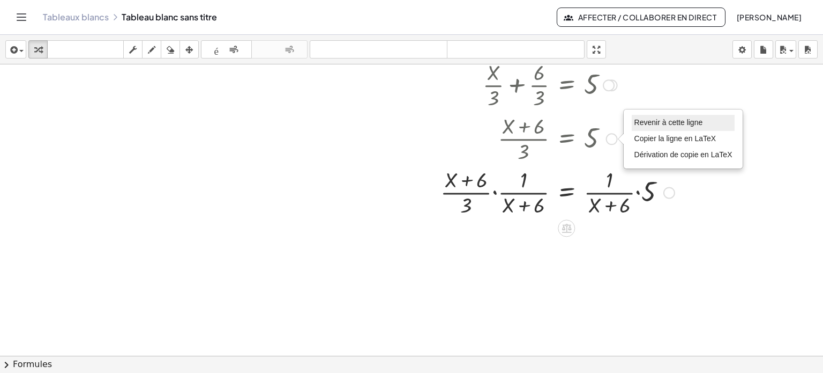
click at [645, 120] on font "Revenir à cette ligne" at bounding box center [669, 122] width 69 height 9
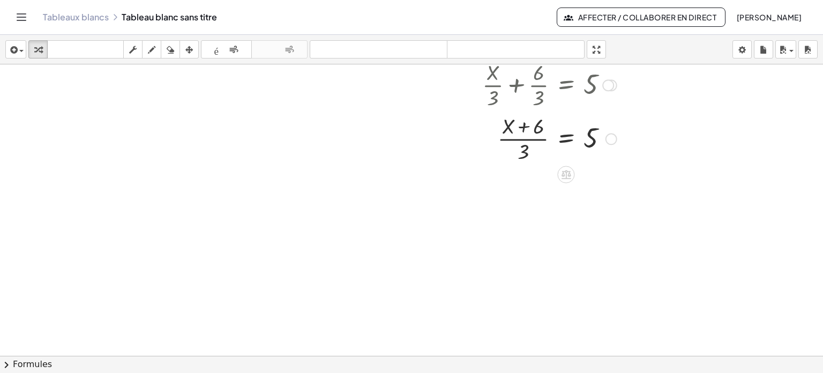
click at [529, 141] on div at bounding box center [549, 138] width 145 height 54
click at [520, 139] on div at bounding box center [549, 138] width 145 height 54
drag, startPoint x: 518, startPoint y: 147, endPoint x: 542, endPoint y: 135, distance: 27.3
click at [542, 135] on div at bounding box center [549, 138] width 145 height 54
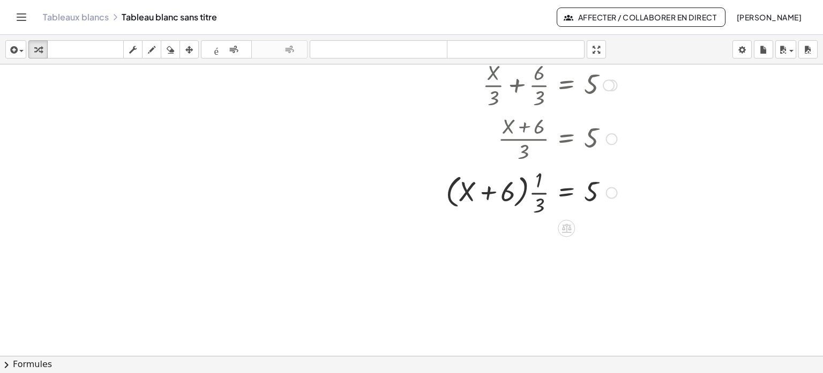
click at [530, 188] on div at bounding box center [532, 192] width 182 height 54
click at [523, 197] on div at bounding box center [532, 192] width 182 height 54
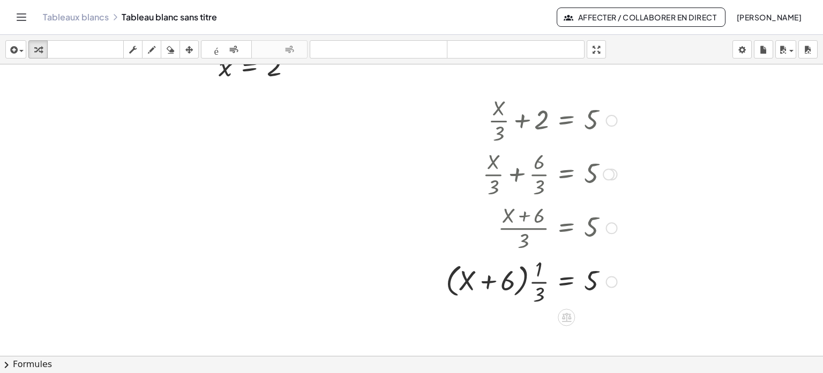
scroll to position [1113, 0]
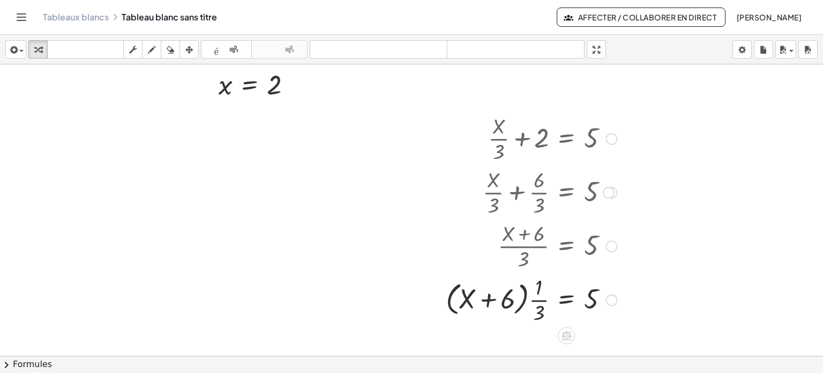
click at [567, 139] on div "+ · X · 3 + 2 = 5" at bounding box center [567, 139] width 0 height 0
click at [615, 138] on div at bounding box center [612, 139] width 12 height 12
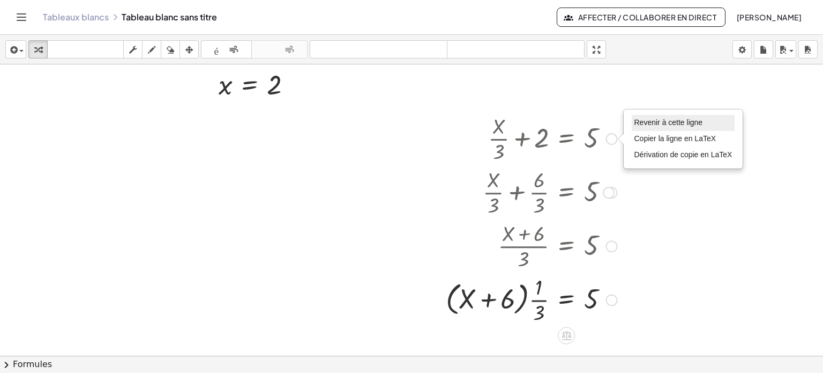
click at [648, 126] on li "Revenir à cette ligne" at bounding box center [683, 123] width 103 height 16
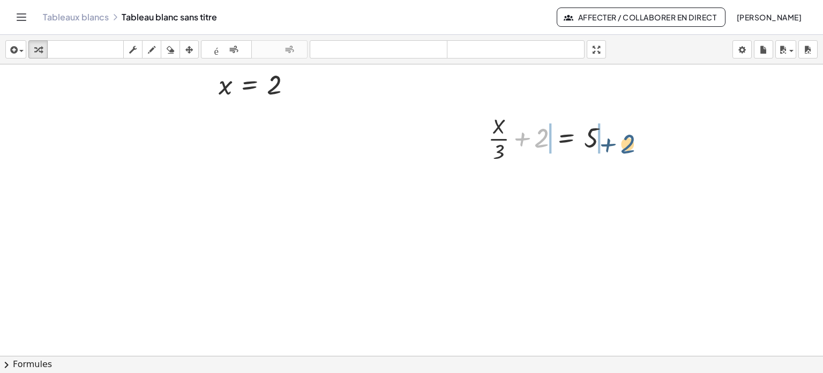
drag, startPoint x: 544, startPoint y: 135, endPoint x: 630, endPoint y: 139, distance: 86.4
click at [609, 138] on div at bounding box center [552, 138] width 219 height 54
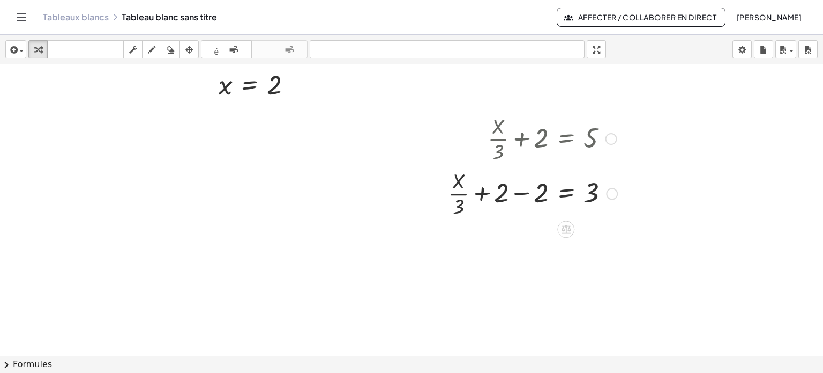
click at [527, 191] on div at bounding box center [552, 192] width 219 height 54
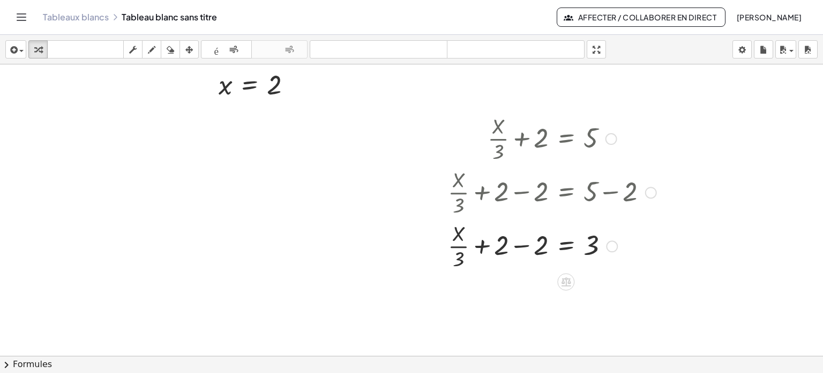
click at [526, 245] on div at bounding box center [552, 245] width 219 height 54
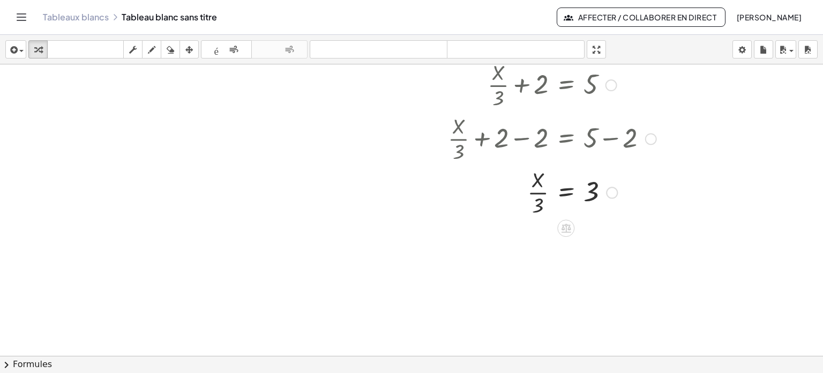
click at [537, 196] on div at bounding box center [552, 192] width 219 height 54
drag, startPoint x: 541, startPoint y: 205, endPoint x: 612, endPoint y: 190, distance: 72.3
click at [612, 190] on div at bounding box center [552, 192] width 219 height 54
click at [602, 195] on div at bounding box center [552, 192] width 176 height 54
click at [601, 246] on div at bounding box center [552, 245] width 219 height 54
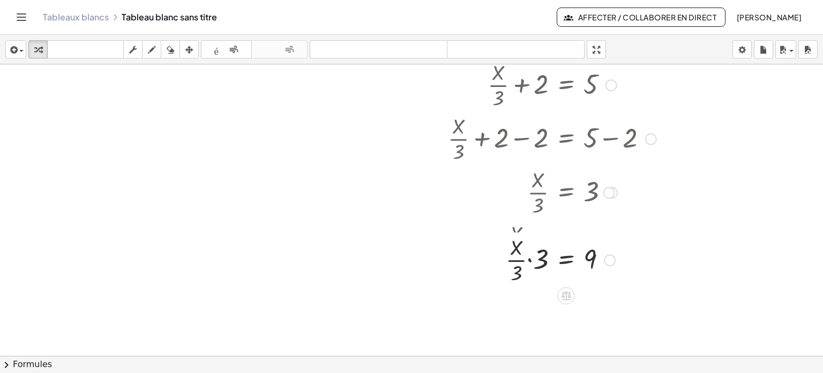
click at [566, 85] on div "+ · X · 3 + 2 = 5 + · X · 3 + 2 − 2 = + 5 − 2 + · X · 3 + 2 − 2 = 3 + · X · 3 +…" at bounding box center [566, 85] width 0 height 0
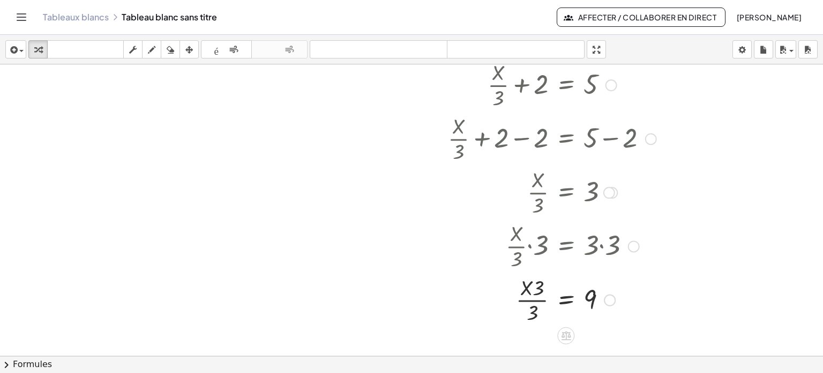
click at [528, 299] on div at bounding box center [552, 299] width 219 height 54
drag, startPoint x: 541, startPoint y: 282, endPoint x: 521, endPoint y: 284, distance: 19.9
click at [521, 284] on div at bounding box center [552, 299] width 219 height 54
click at [522, 299] on div at bounding box center [552, 299] width 219 height 54
click at [532, 298] on div at bounding box center [552, 299] width 219 height 54
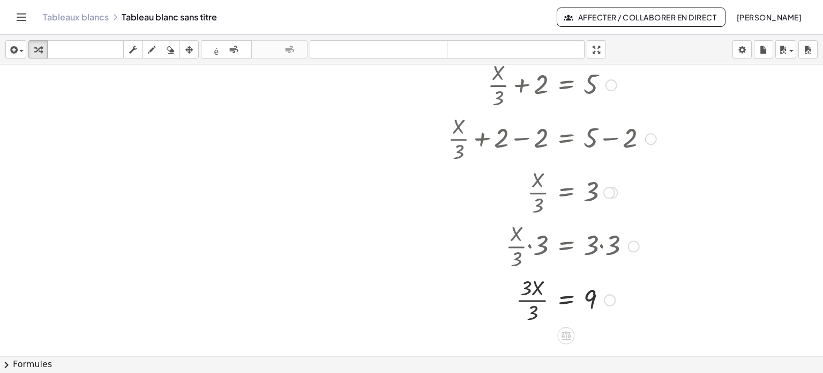
click at [531, 298] on div at bounding box center [552, 299] width 219 height 54
click at [15, 49] on icon "button" at bounding box center [13, 49] width 10 height 13
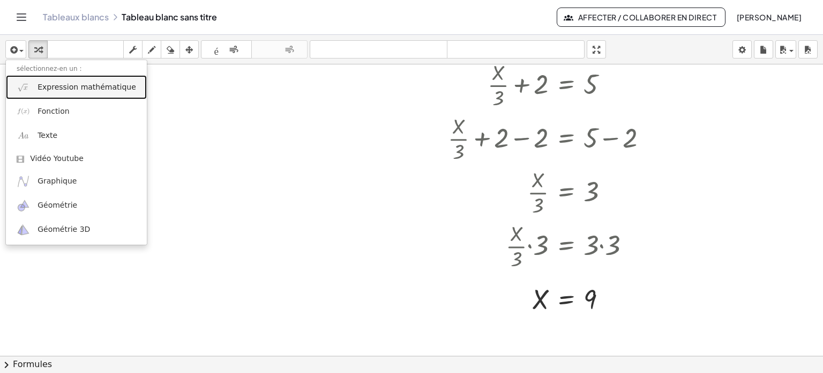
click at [35, 88] on link "Expression mathématique" at bounding box center [76, 87] width 141 height 24
